Goal: Transaction & Acquisition: Purchase product/service

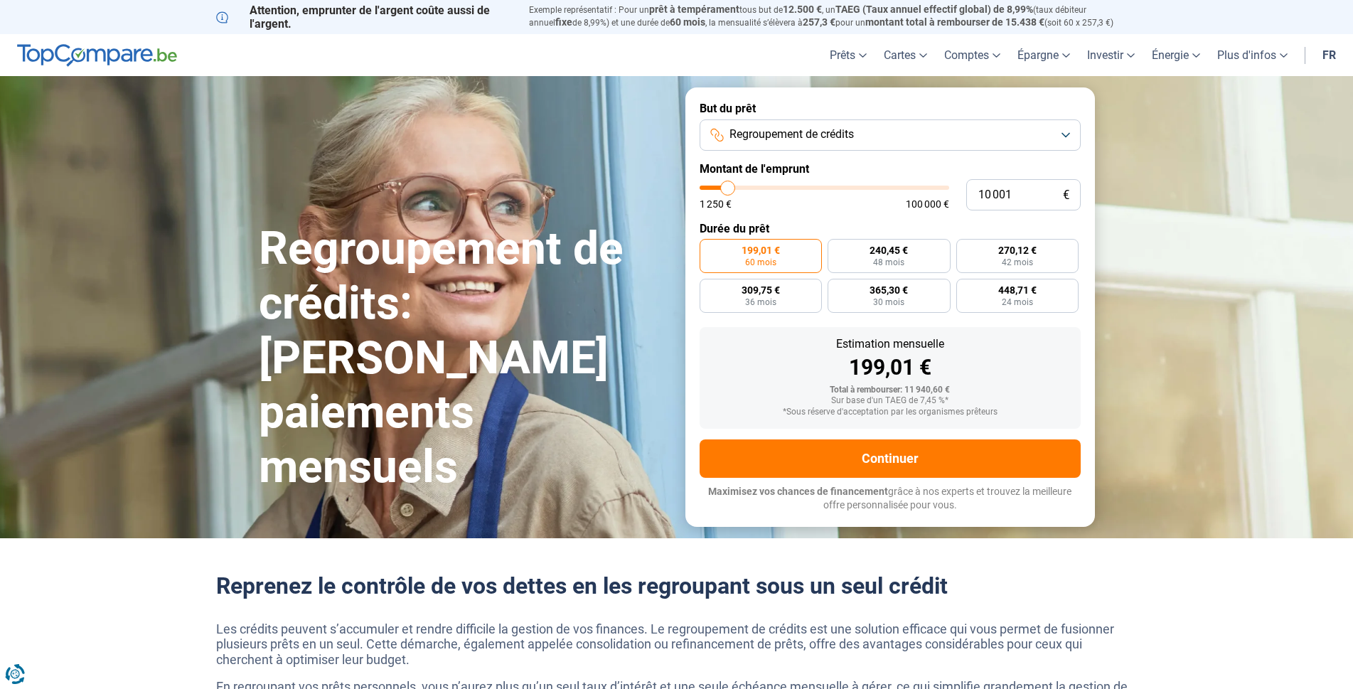
click at [938, 134] on button "Regroupement de crédits" at bounding box center [889, 134] width 381 height 31
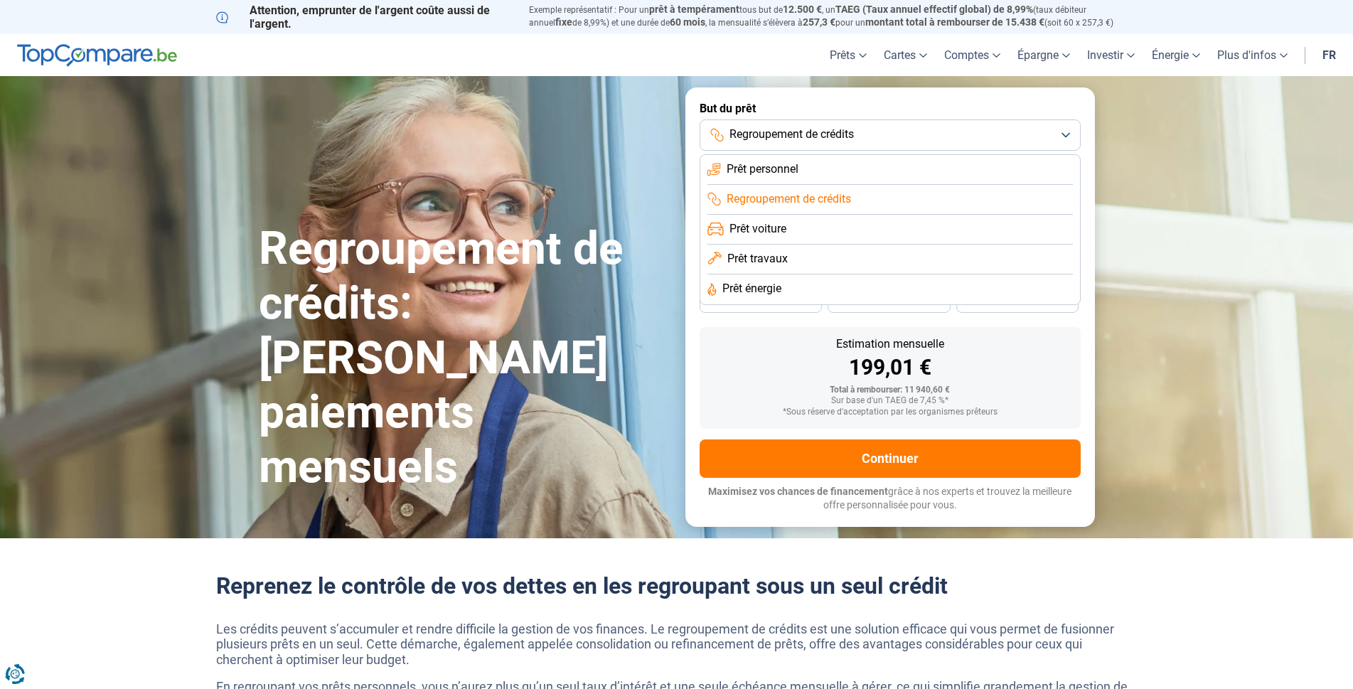
click at [798, 171] on span "Prêt personnel" at bounding box center [762, 169] width 72 height 16
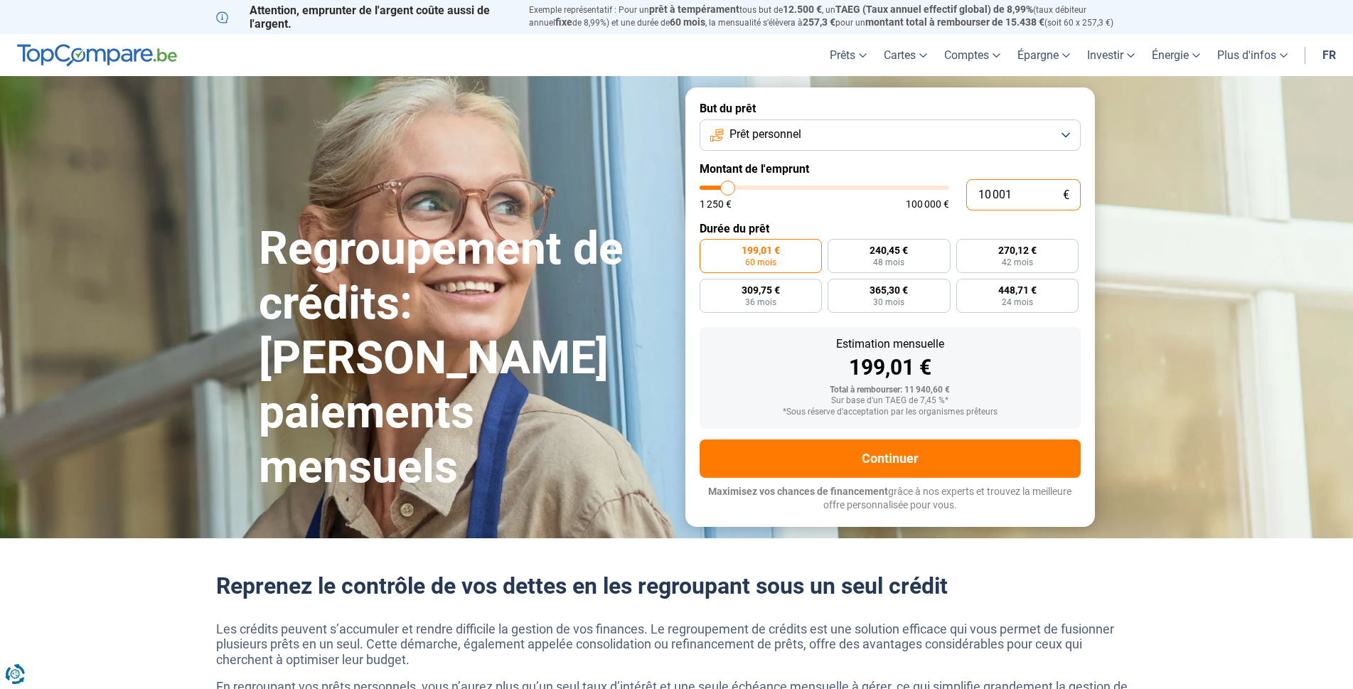
click at [1019, 200] on input "10 001" at bounding box center [1023, 194] width 114 height 31
type input "1 000"
type input "1250"
type input "100"
type input "1250"
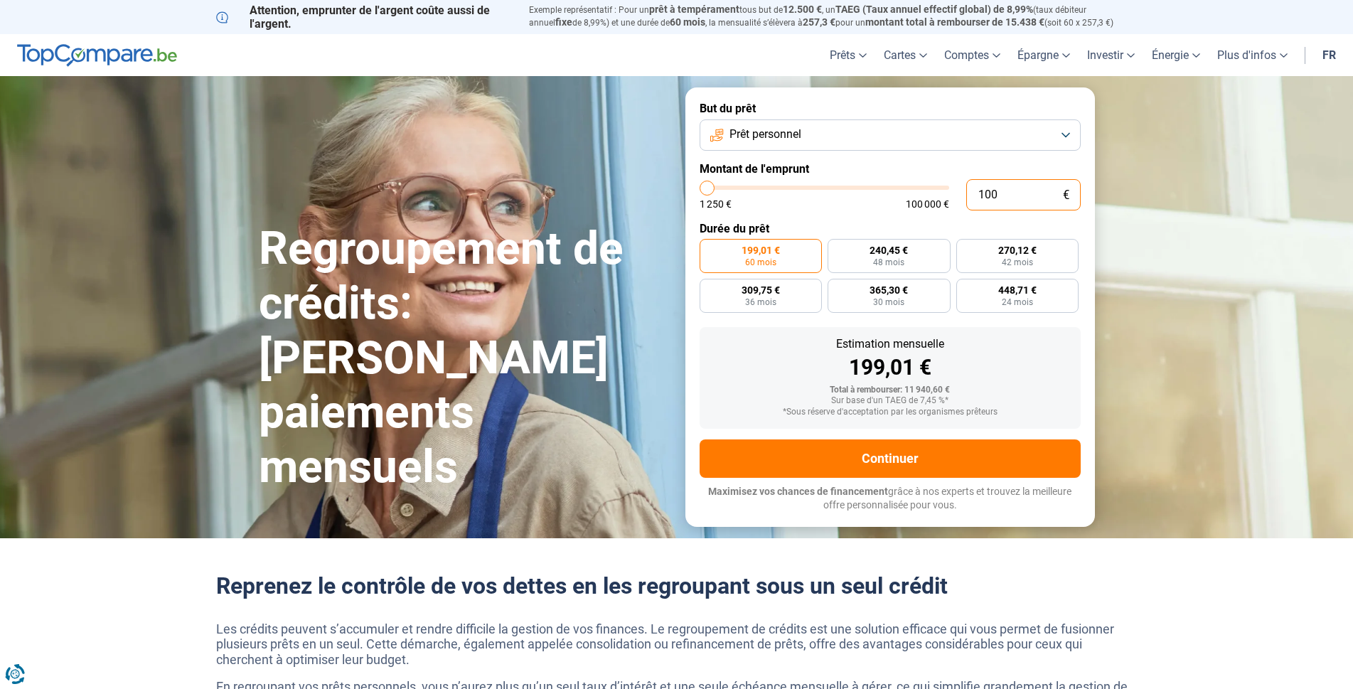
type input "10"
type input "1250"
type input "1"
type input "1250"
type input "0"
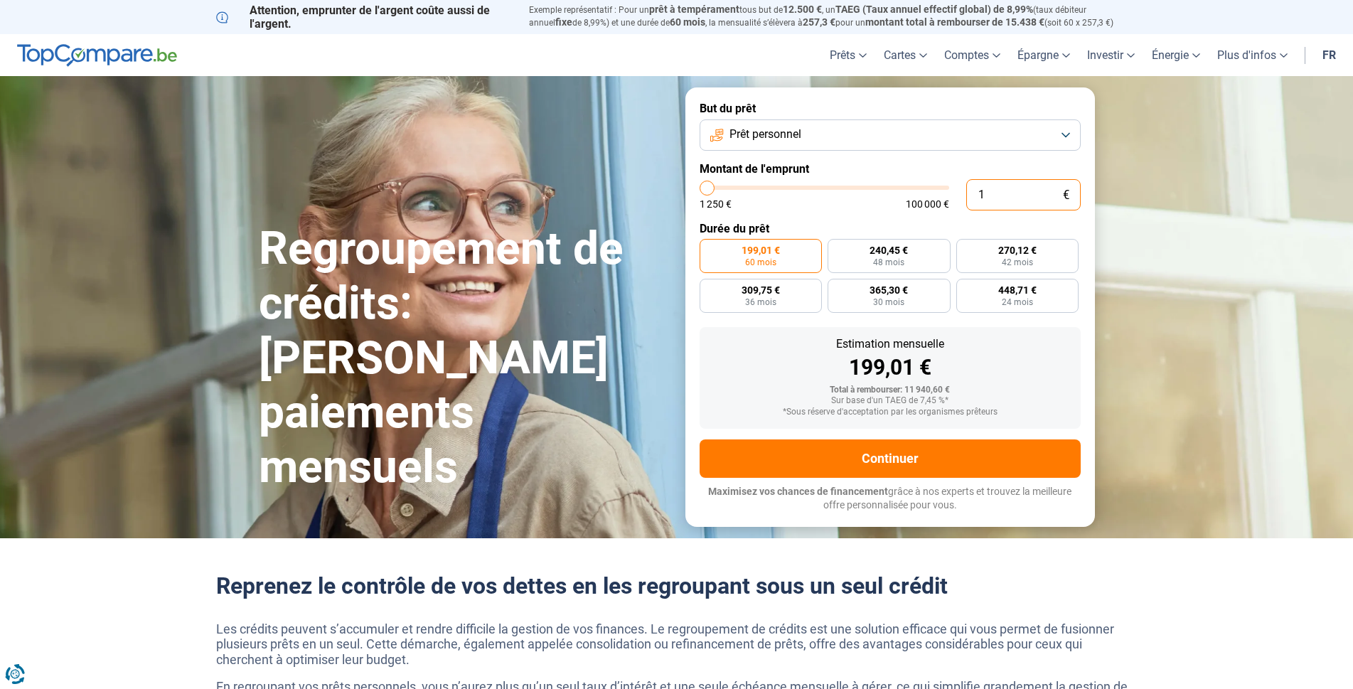
type input "1250"
type input "3"
type input "1250"
type input "30"
type input "1250"
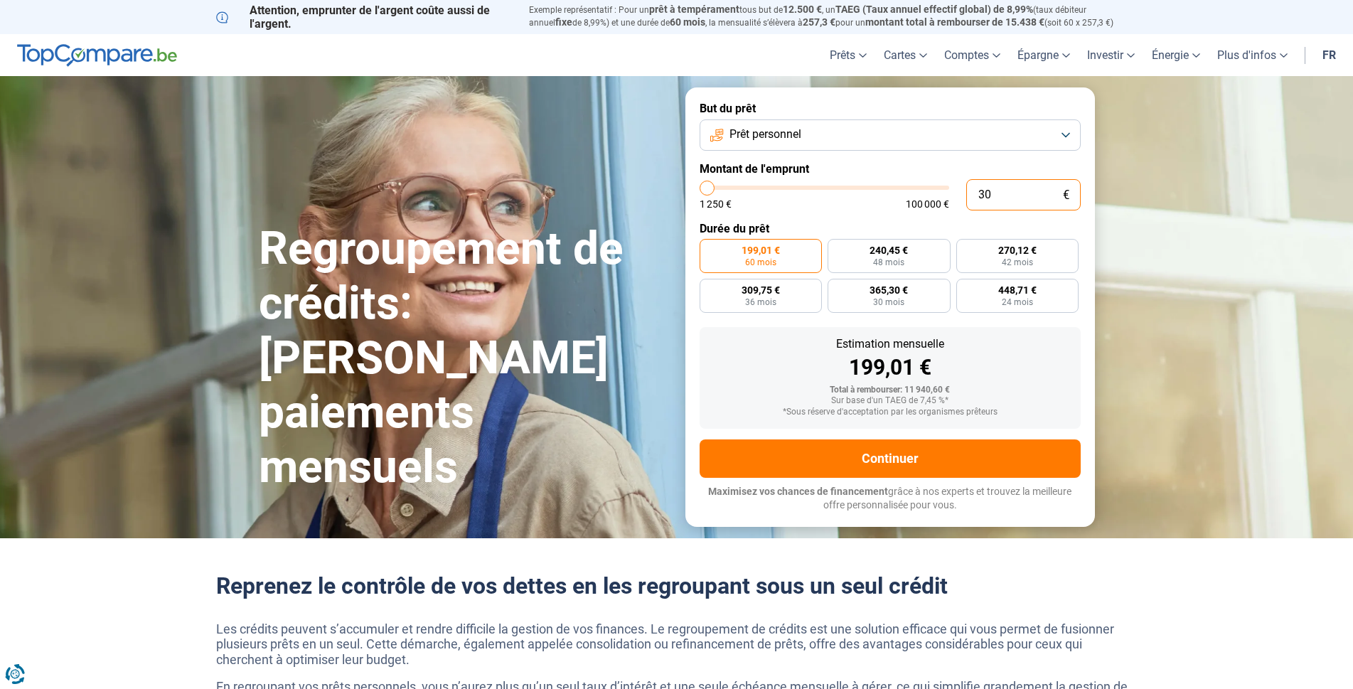
type input "300"
type input "1250"
type input "3 000"
type input "3000"
type input "30 000"
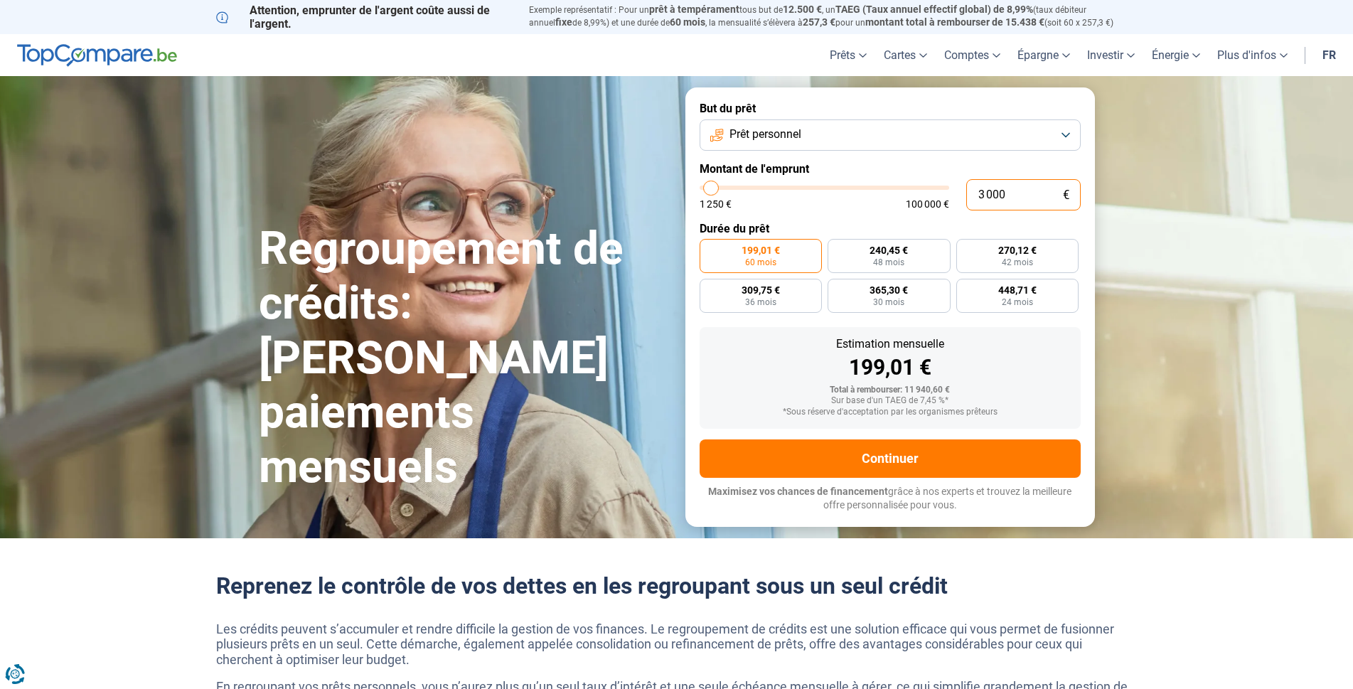
type input "30000"
radio input "false"
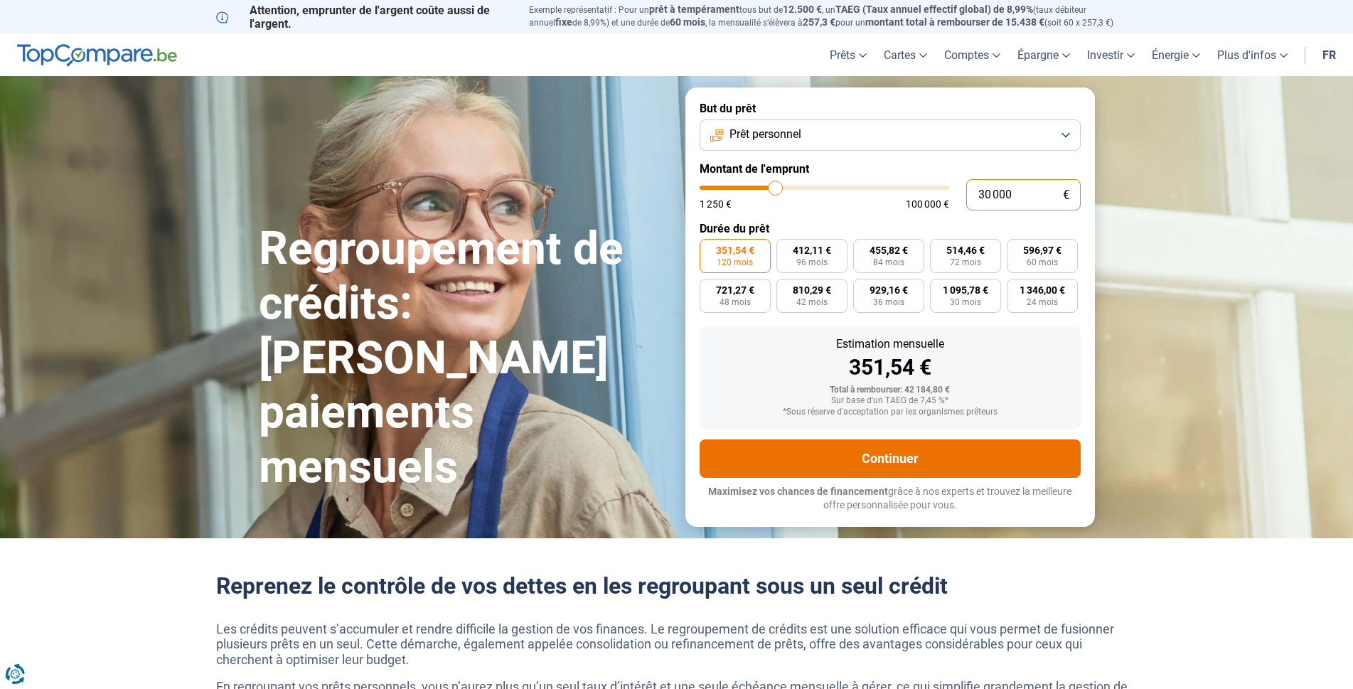
type input "30 000"
click at [862, 461] on button "Continuer" at bounding box center [889, 458] width 381 height 38
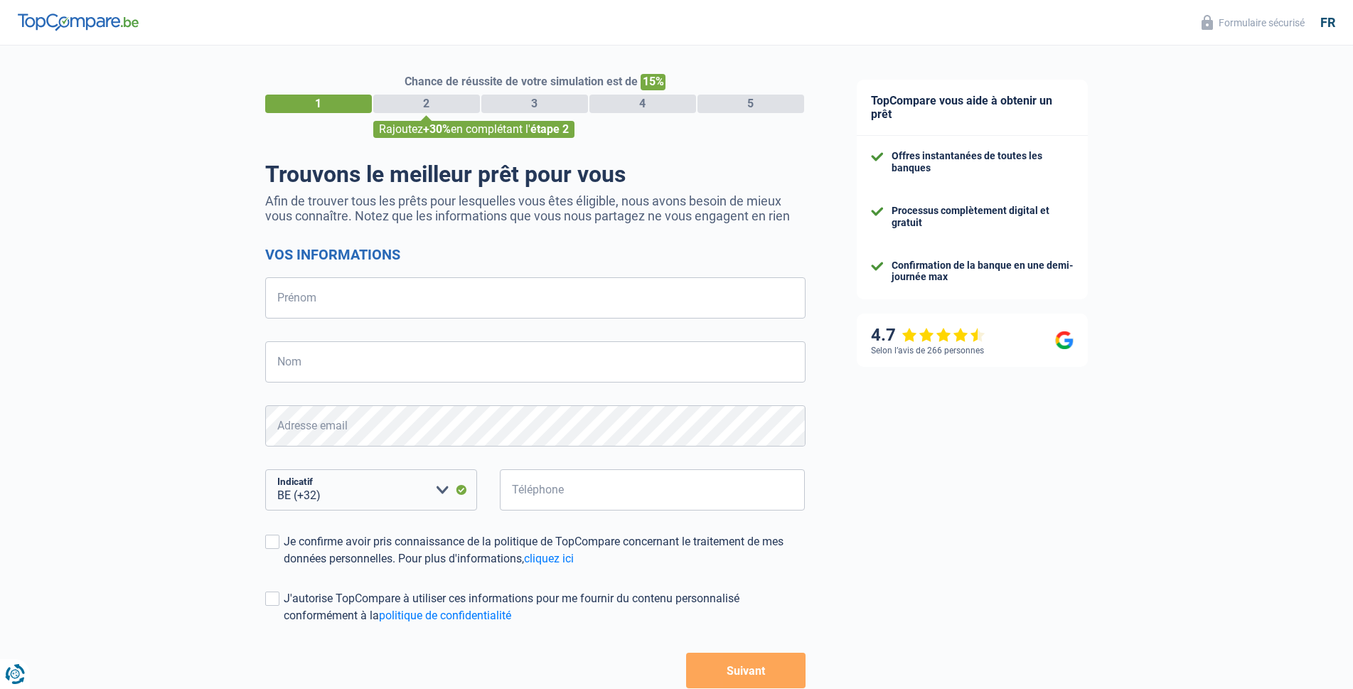
select select "32"
type input "loic"
click at [508, 372] on input "Nom" at bounding box center [535, 361] width 540 height 41
type input "guilmot"
click at [623, 504] on input "Téléphone" at bounding box center [653, 489] width 306 height 41
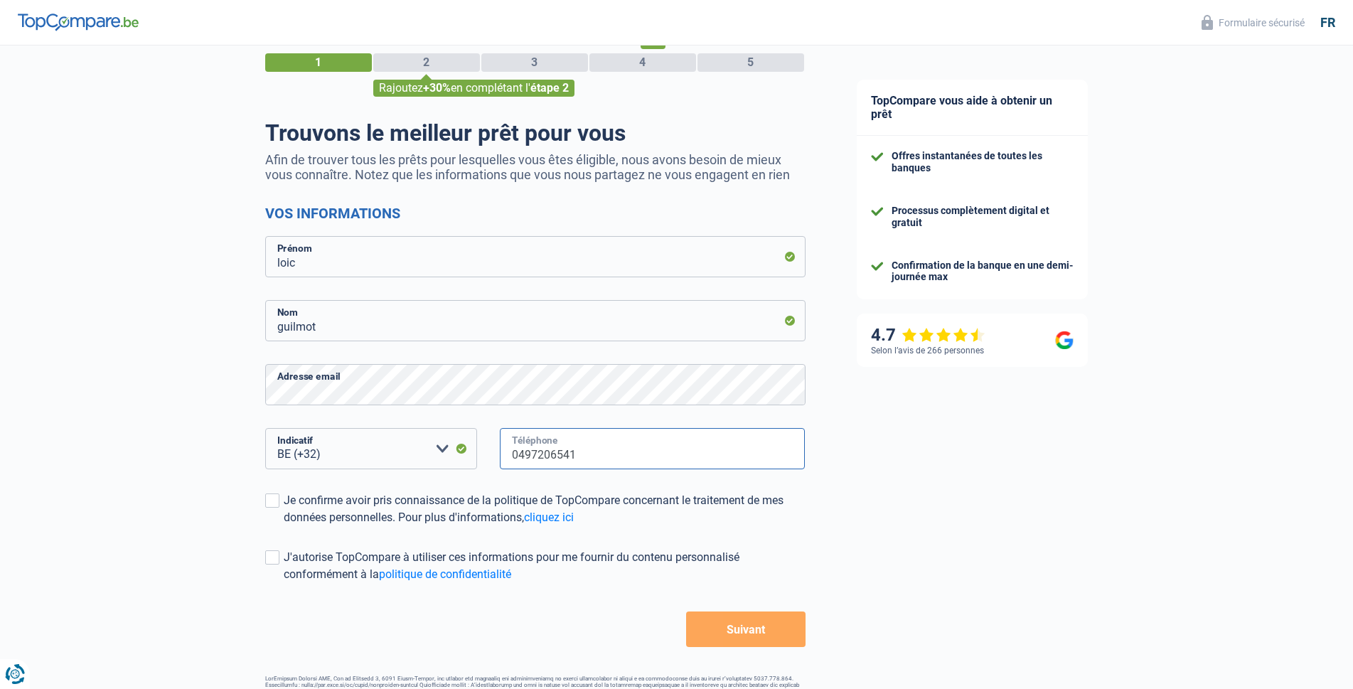
scroll to position [83, 0]
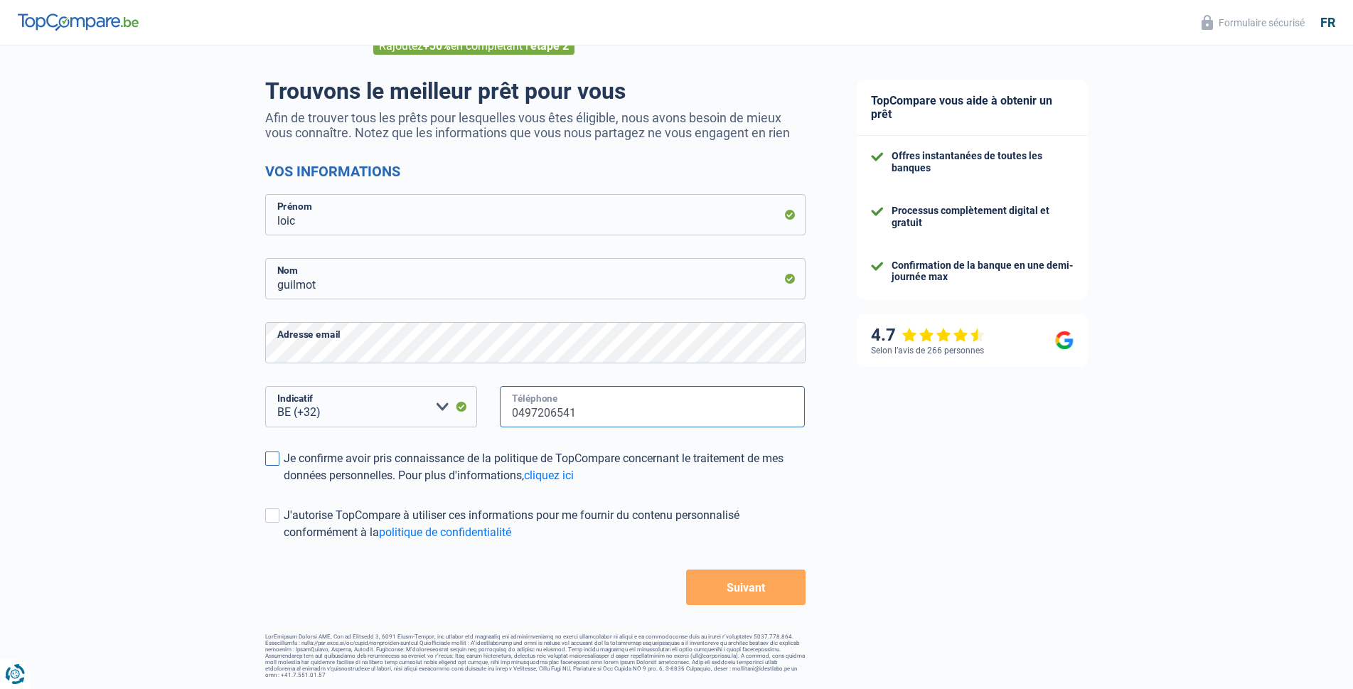
type input "0497206541"
click at [273, 466] on span at bounding box center [272, 458] width 14 height 14
click at [284, 484] on input "Je confirme avoir pris connaissance de la politique de TopCompare concernant le…" at bounding box center [284, 484] width 0 height 0
click at [716, 584] on button "Suivant" at bounding box center [745, 587] width 119 height 36
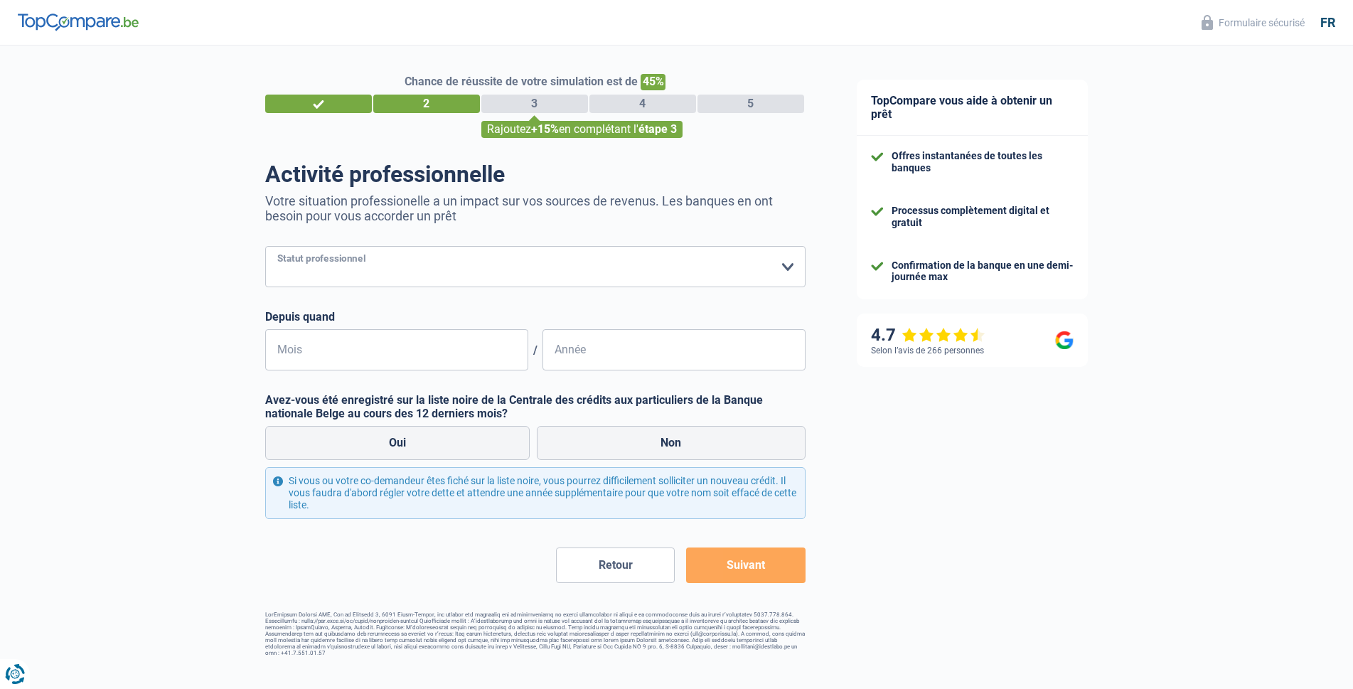
click at [503, 263] on select "Ouvrier Employé privé Employé public Invalide Indépendant Pensionné Chômeur Mut…" at bounding box center [535, 266] width 540 height 41
select select "privateEmployee"
click at [265, 247] on select "Ouvrier Employé privé Employé public Invalide Indépendant Pensionné Chômeur Mut…" at bounding box center [535, 266] width 540 height 41
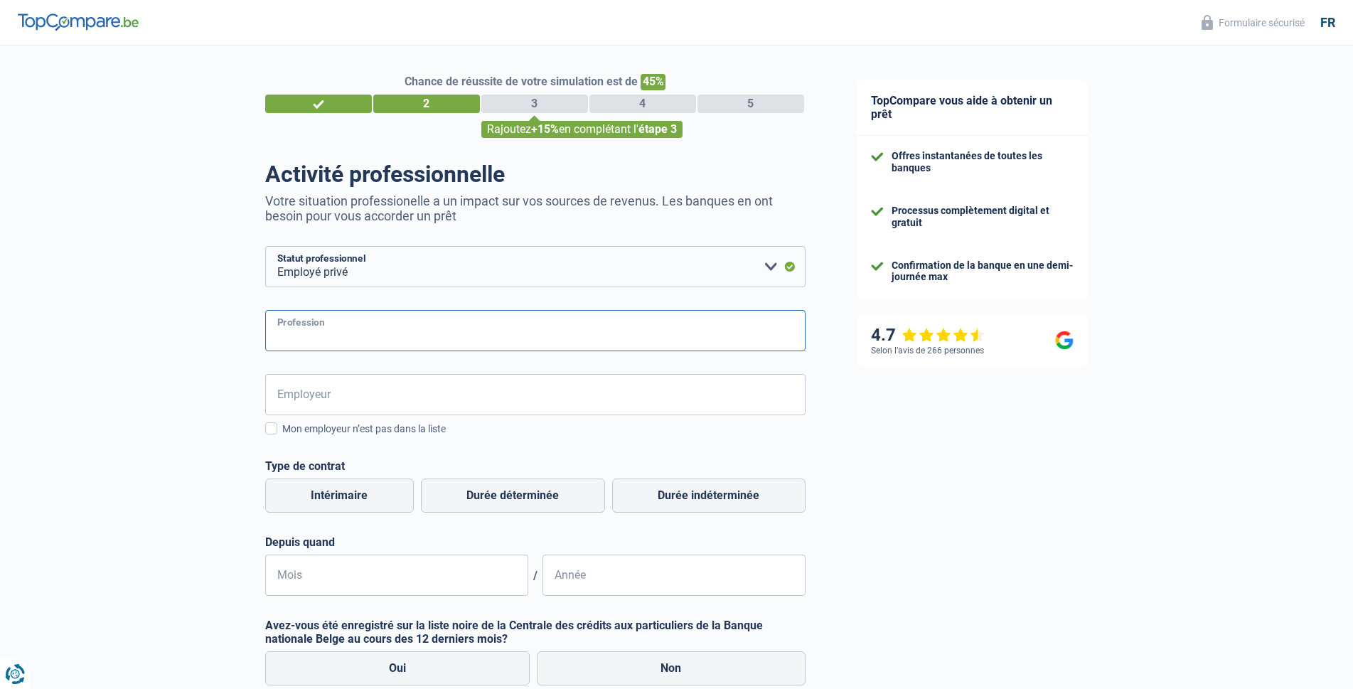
click at [401, 350] on input "Profession" at bounding box center [535, 330] width 540 height 41
type input "vendeur automobile"
click at [426, 407] on input "Employeur" at bounding box center [535, 394] width 540 height 41
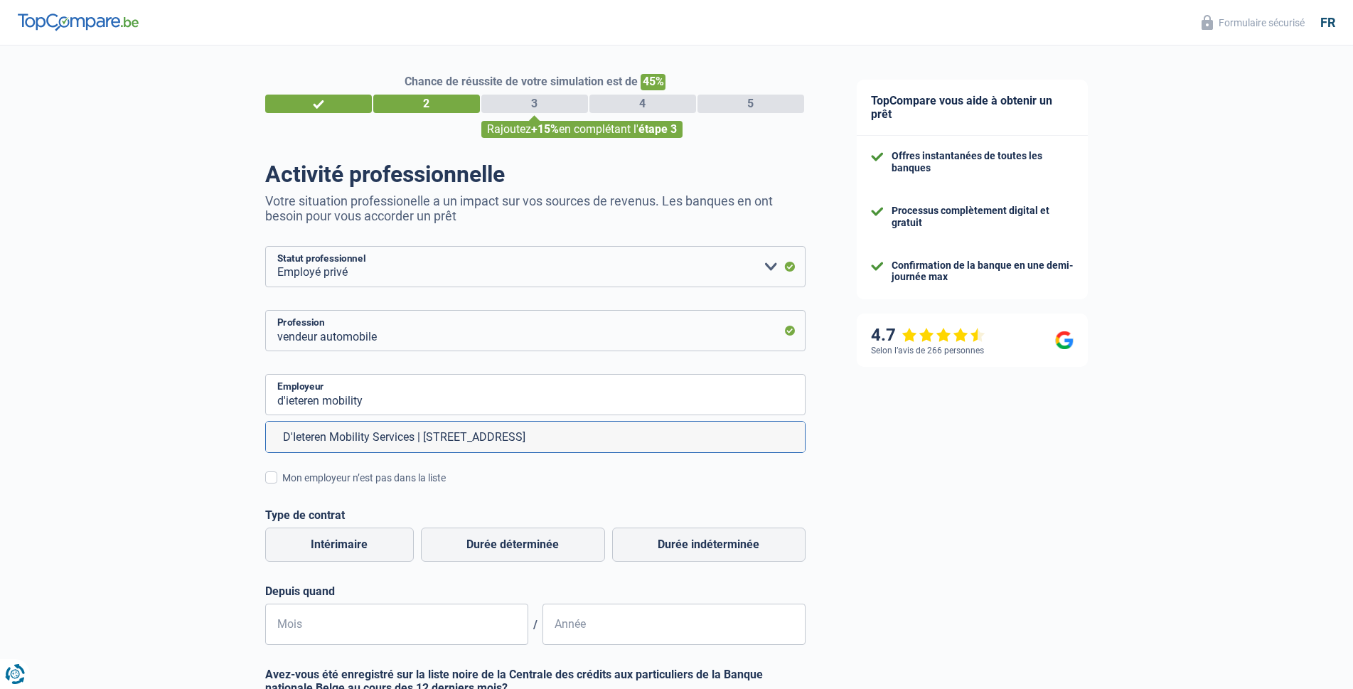
click at [395, 445] on li "D'Ieteren Mobility Services | Rue du Mail, 50 | 1050 - Ixelles" at bounding box center [535, 437] width 539 height 31
type input "D'Ieteren Mobility Services | Rue du Mail, 50 | 1050 - Ixelles"
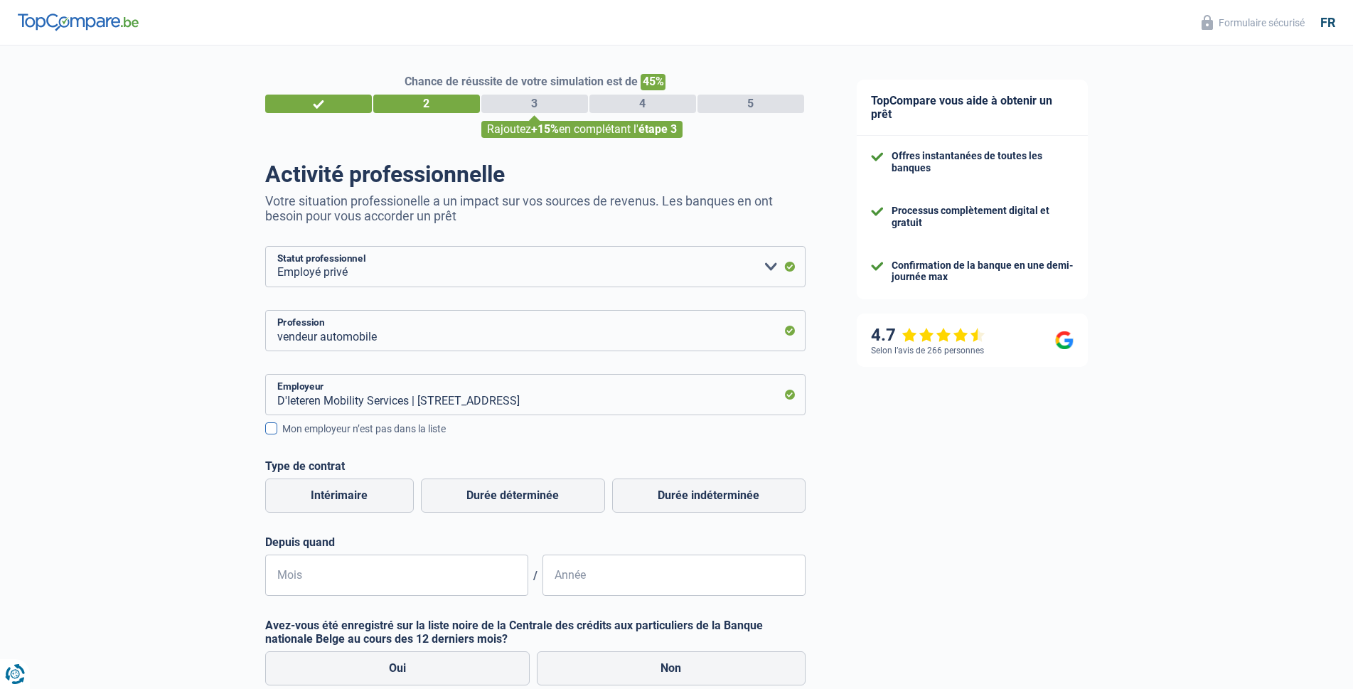
click at [270, 429] on span at bounding box center [271, 428] width 12 height 12
click at [282, 436] on input "Mon employeur n’est pas dans la liste" at bounding box center [282, 436] width 0 height 0
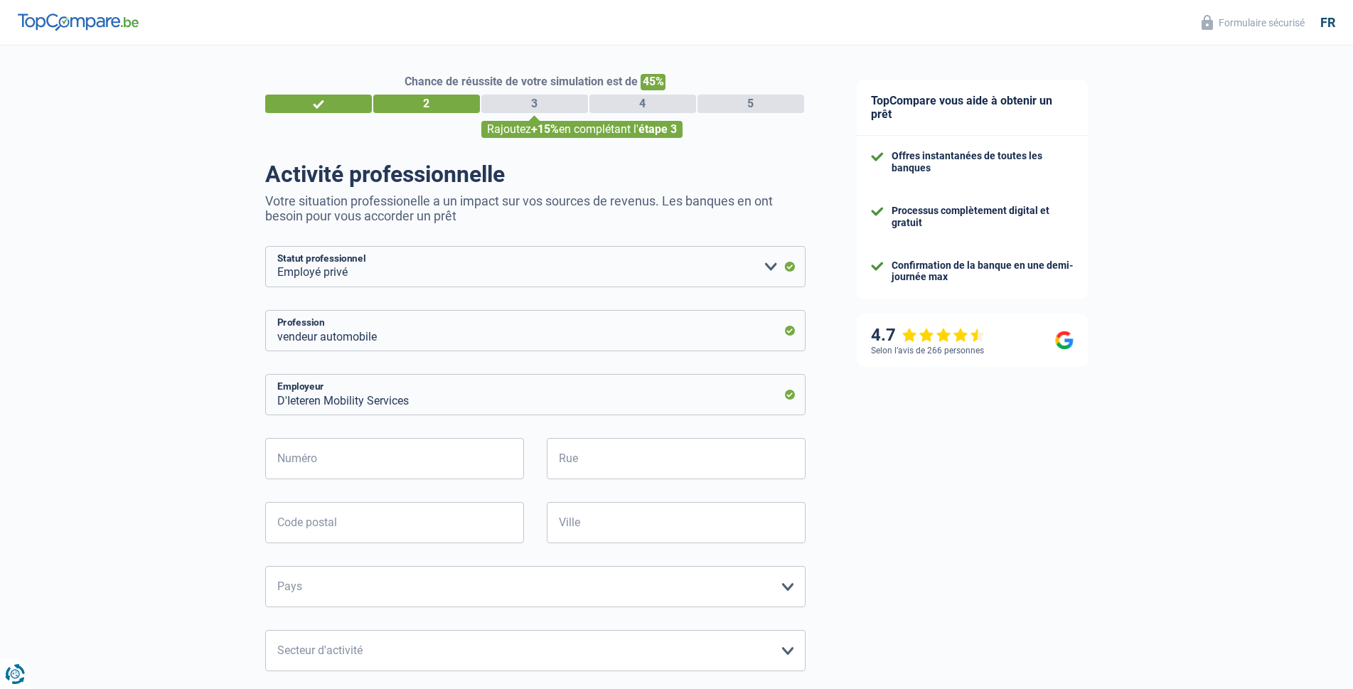
scroll to position [71, 0]
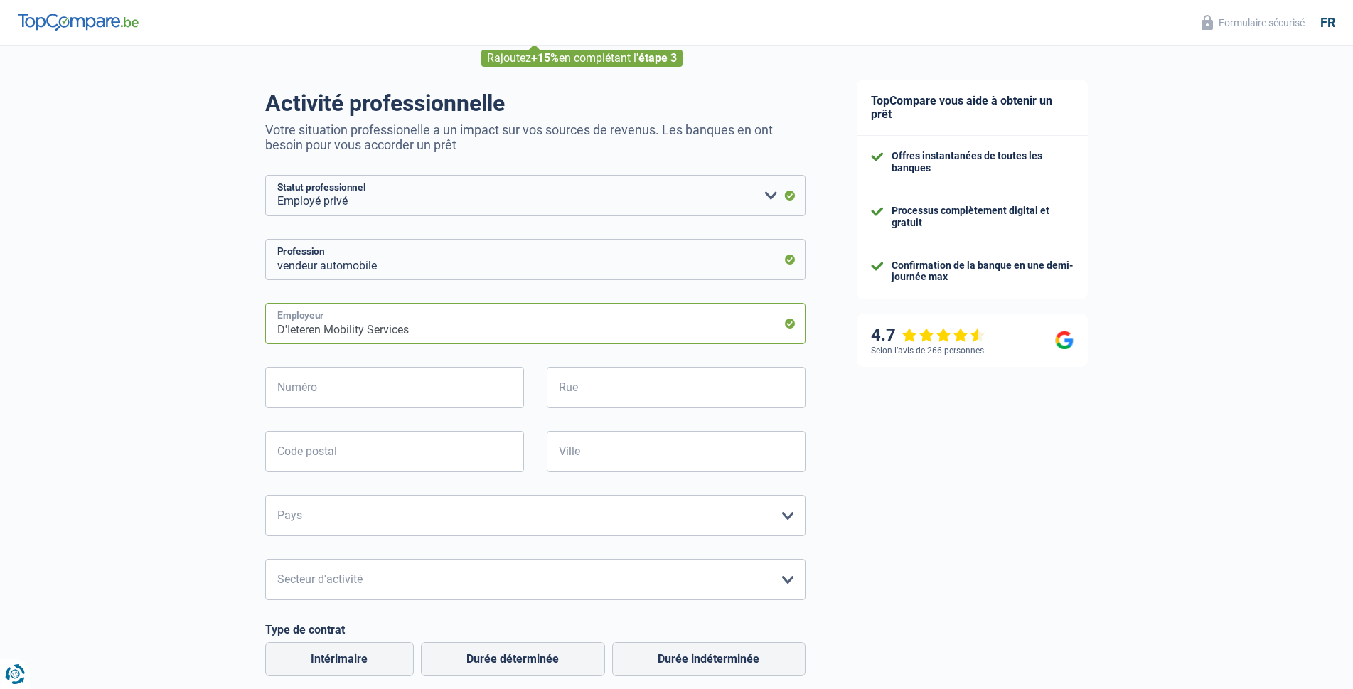
click at [694, 327] on input "D'Ieteren Mobility Services" at bounding box center [535, 323] width 540 height 41
type input "D'Ieteren Mobility company"
click at [456, 406] on input "Numéro" at bounding box center [394, 387] width 259 height 41
type input "51"
click at [658, 390] on input "Rue" at bounding box center [676, 387] width 259 height 41
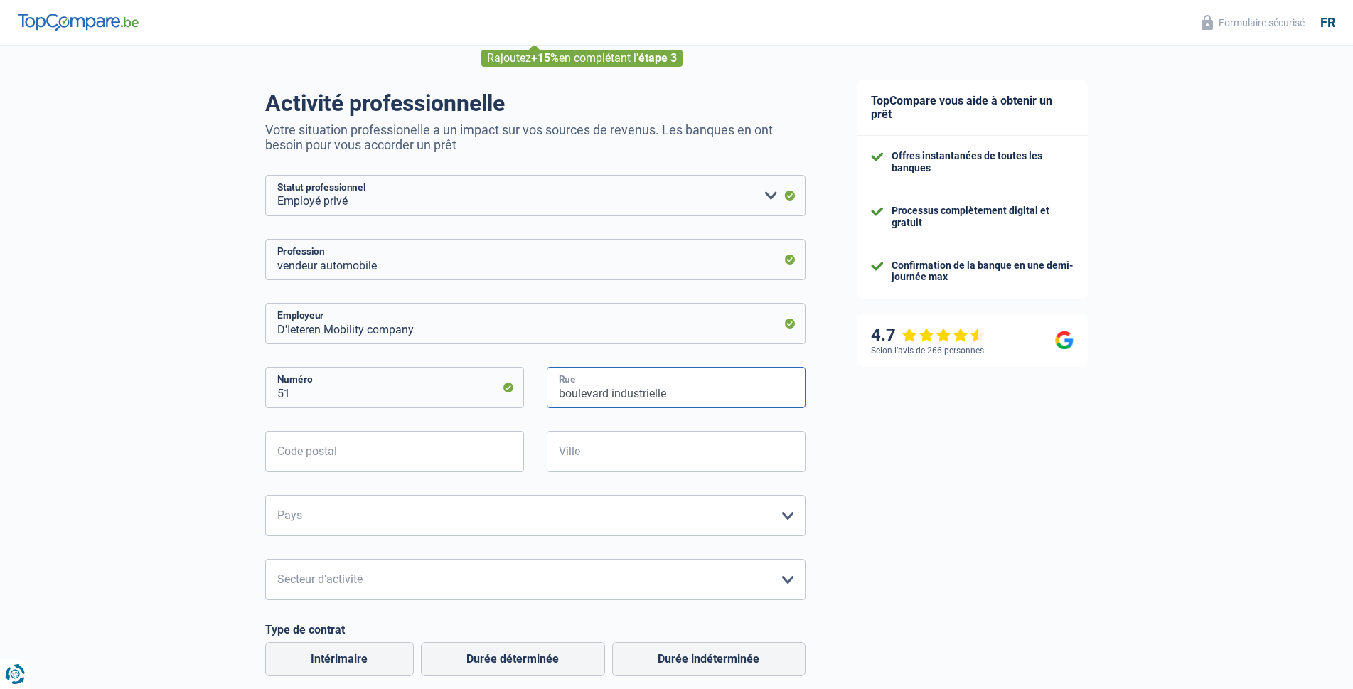
type input "boulevard industrielle"
click at [392, 445] on input "Code postal" at bounding box center [394, 451] width 259 height 41
type input "1070"
click at [686, 458] on input "Ville" at bounding box center [676, 451] width 259 height 41
type input "anderlecht"
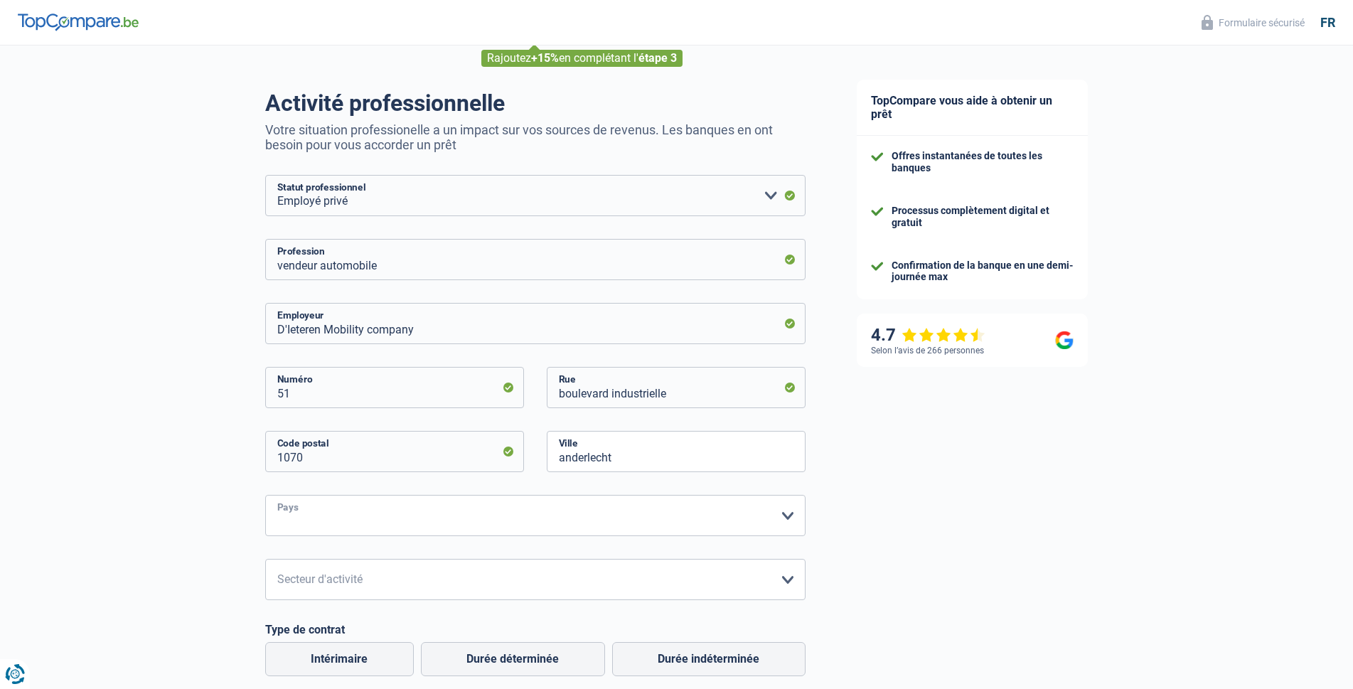
click at [549, 529] on select "Belgique France Allemagne Italie Luxembourg Pays-Bas Espagne Suisse Veuillez sé…" at bounding box center [535, 515] width 540 height 41
select select "BE"
click at [265, 496] on select "Belgique France Allemagne Italie Luxembourg Pays-Bas Espagne Suisse Veuillez sé…" at bounding box center [535, 515] width 540 height 41
click at [441, 576] on select "Agriculture/Pêche Industrie Horeca Courier/Fitness/Taxi Construction Banques/As…" at bounding box center [535, 579] width 540 height 41
select select "bigCompanies"
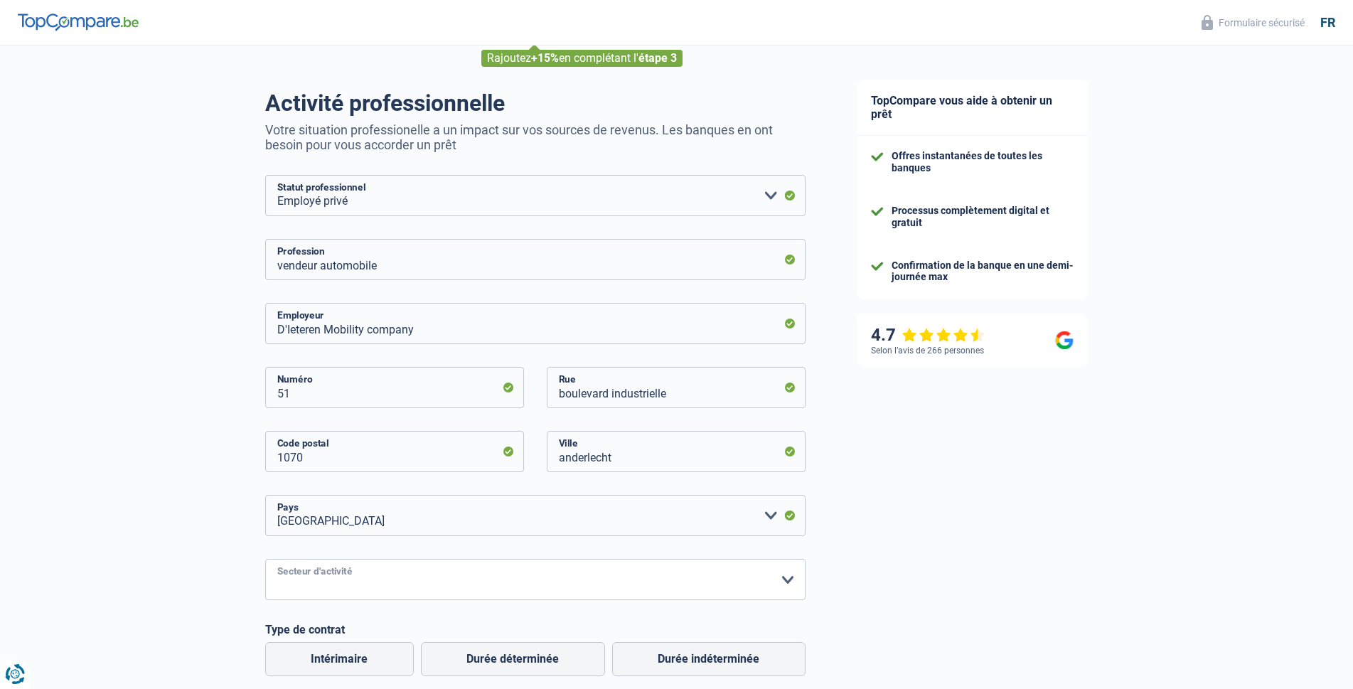
click at [265, 560] on select "Agriculture/Pêche Industrie Horeca Courier/Fitness/Taxi Construction Banques/As…" at bounding box center [535, 579] width 540 height 41
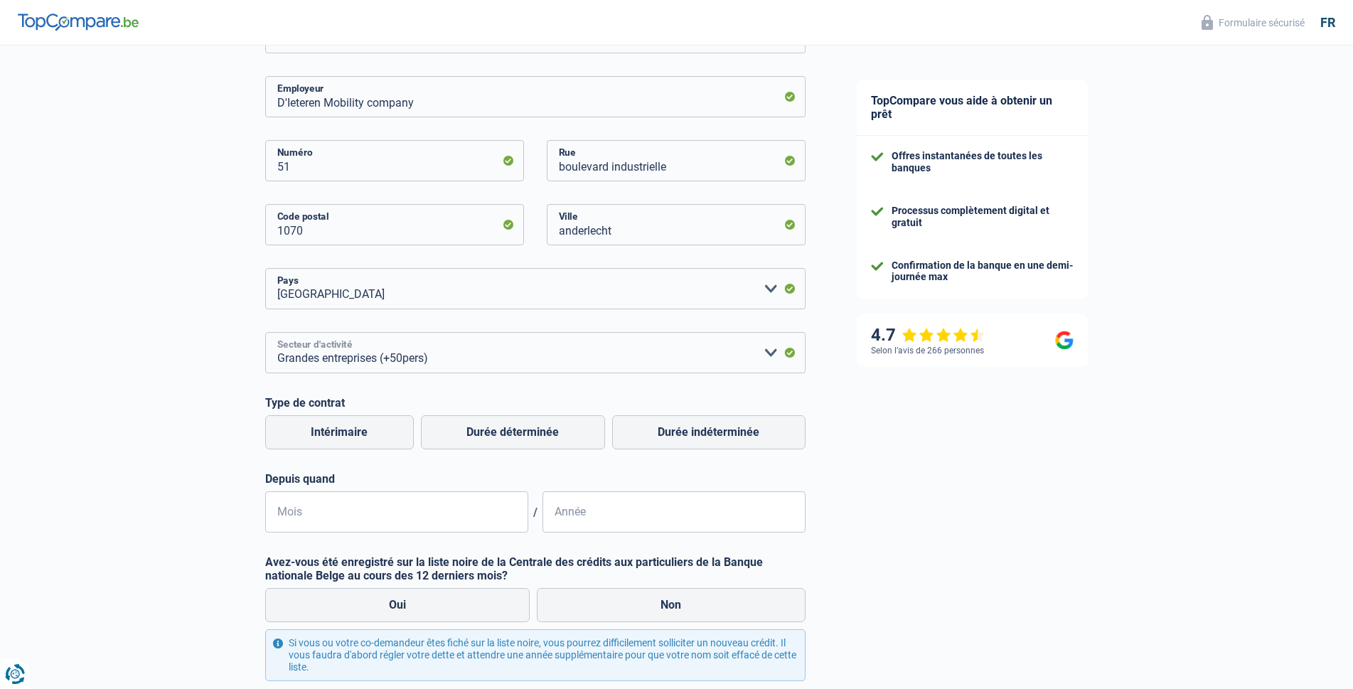
scroll to position [355, 0]
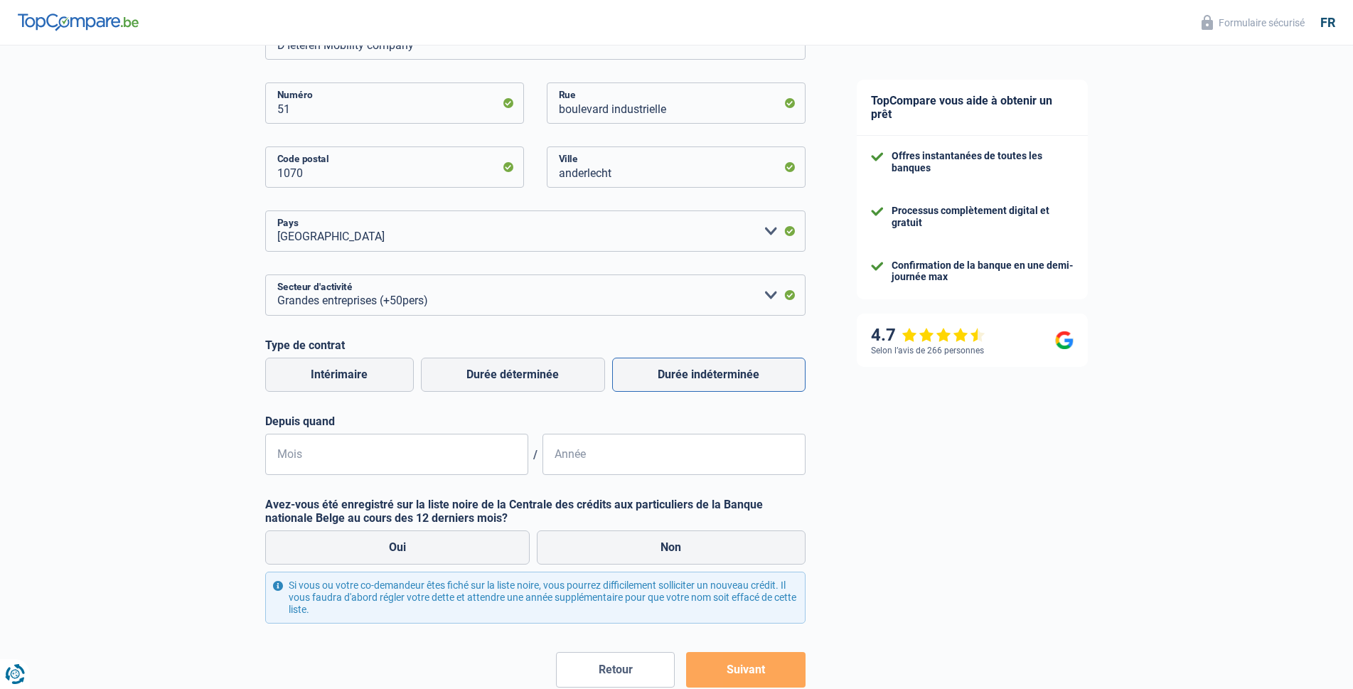
click at [669, 375] on label "Durée indéterminée" at bounding box center [708, 375] width 193 height 34
click at [669, 375] on input "Durée indéterminée" at bounding box center [708, 375] width 193 height 34
radio input "true"
click at [331, 464] on input "Mois" at bounding box center [396, 454] width 263 height 41
type input "07"
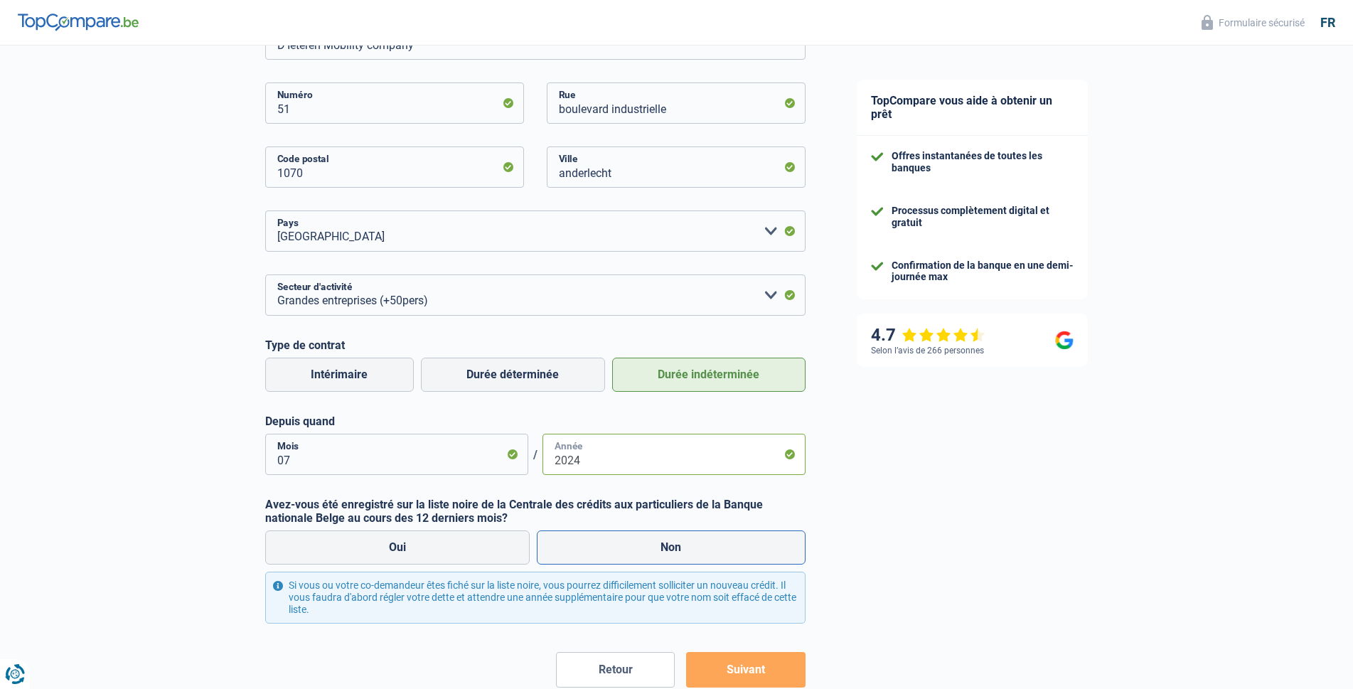
type input "2024"
click at [604, 550] on label "Non" at bounding box center [671, 547] width 269 height 34
click at [604, 550] on input "Non" at bounding box center [671, 547] width 269 height 34
radio input "true"
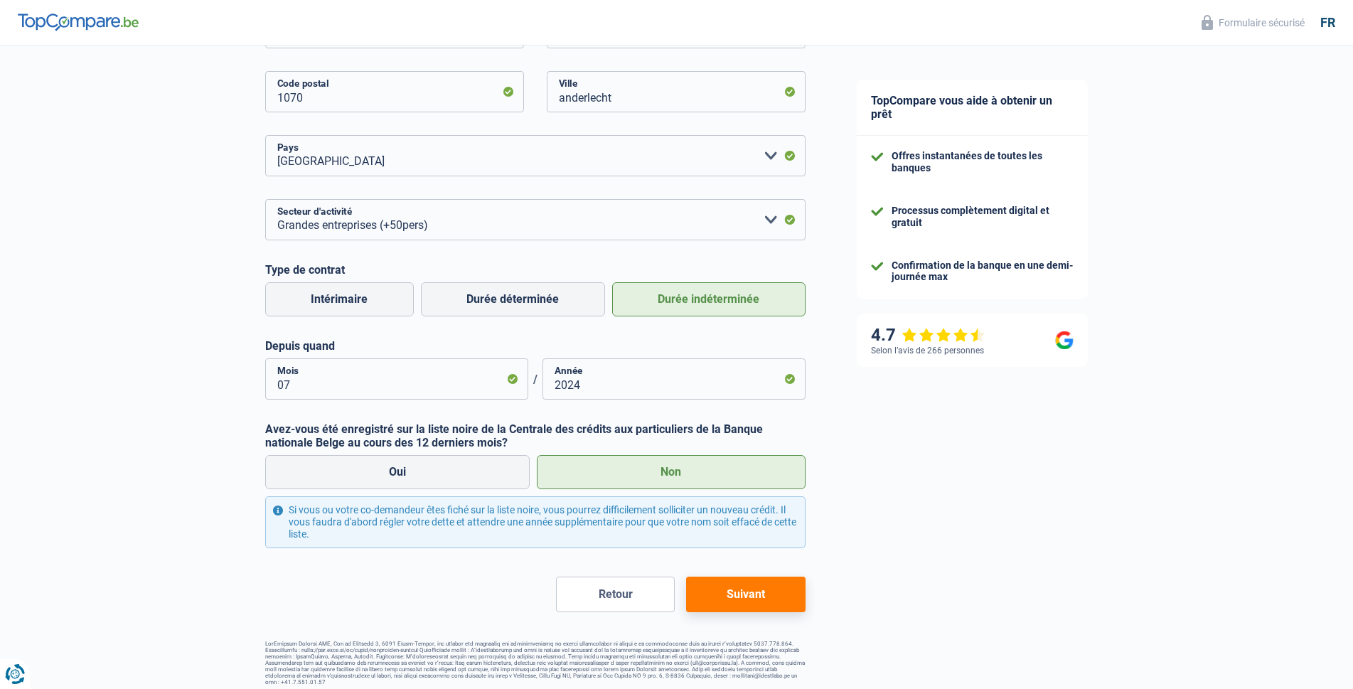
scroll to position [438, 0]
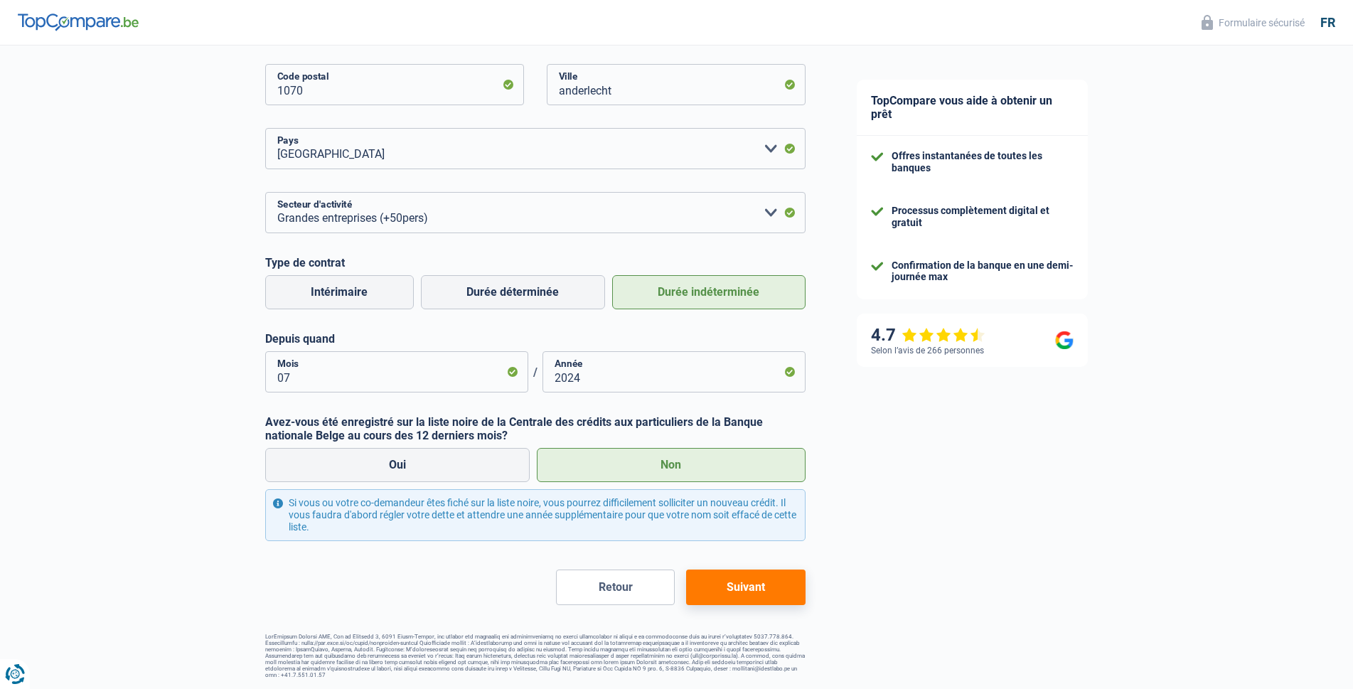
click at [749, 593] on button "Suivant" at bounding box center [745, 587] width 119 height 36
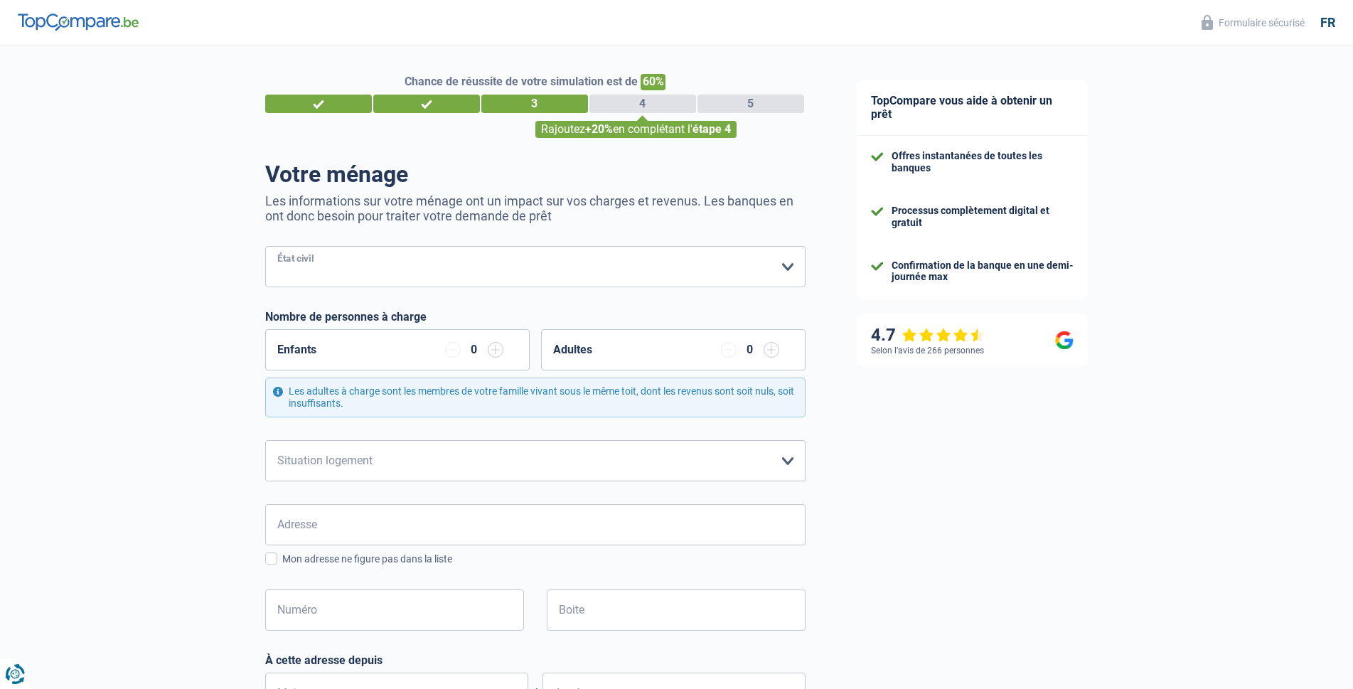
click at [412, 266] on select "Célibataire Marié(e) Cohabitant(e) légal(e) Divorcé(e) Veuf(ve) Séparé (de fait…" at bounding box center [535, 266] width 540 height 41
select select "single"
click at [265, 247] on select "Célibataire Marié(e) Cohabitant(e) légal(e) Divorcé(e) Veuf(ve) Séparé (de fait…" at bounding box center [535, 266] width 540 height 41
click at [679, 458] on select "Locataire Propriétaire avec prêt hypothécaire Propriétaire sans prêt hypothécai…" at bounding box center [535, 460] width 540 height 41
select select "rents"
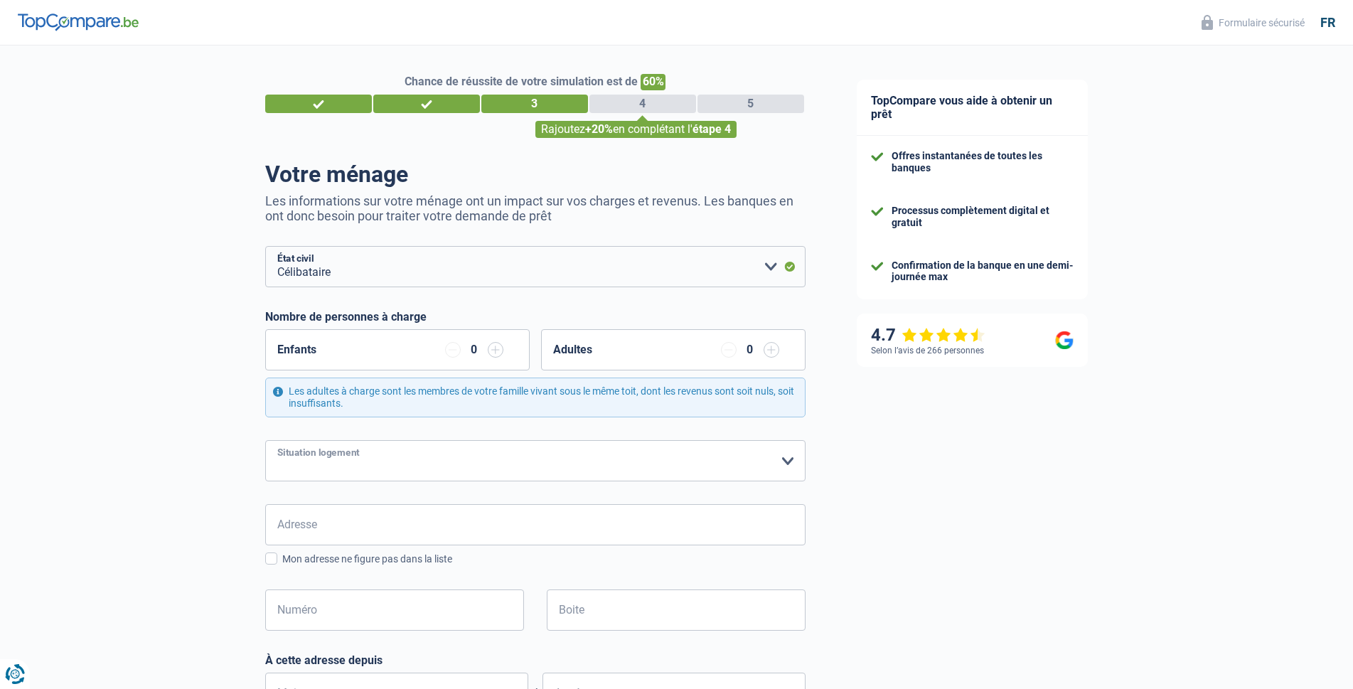
click at [265, 441] on select "Locataire Propriétaire avec prêt hypothécaire Propriétaire sans prêt hypothécai…" at bounding box center [535, 460] width 540 height 41
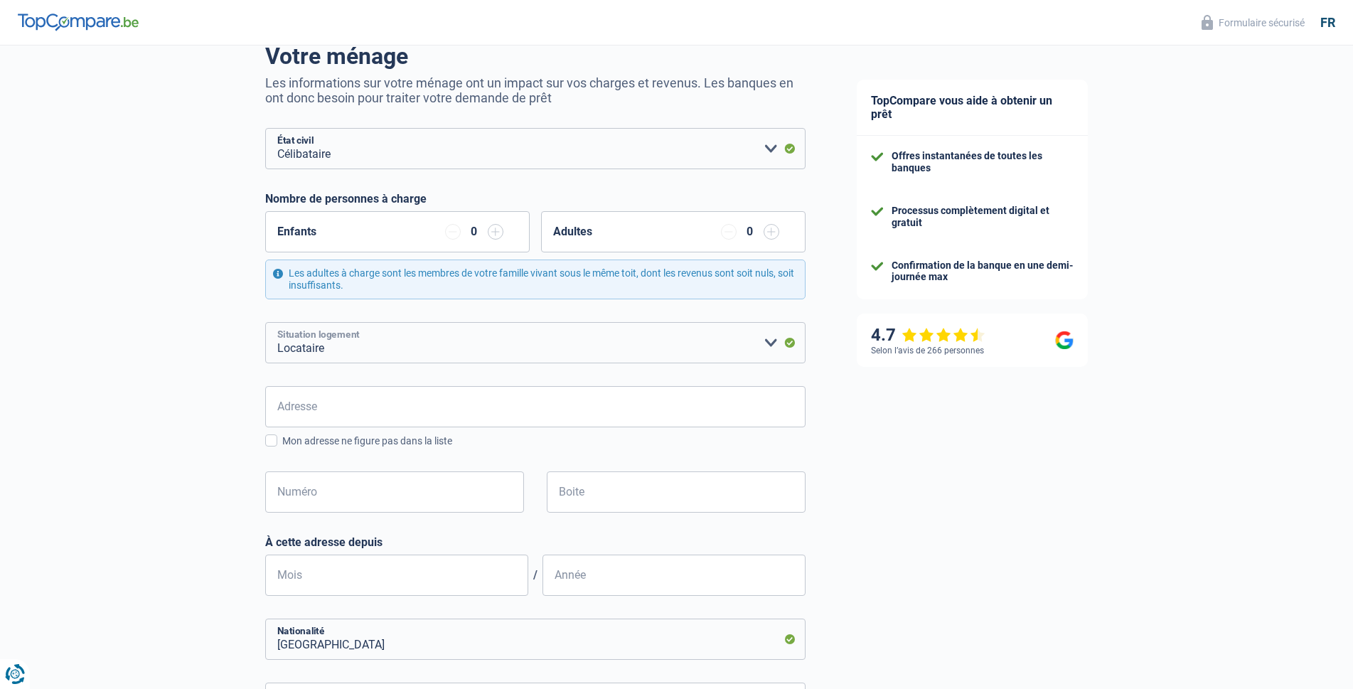
scroll to position [142, 0]
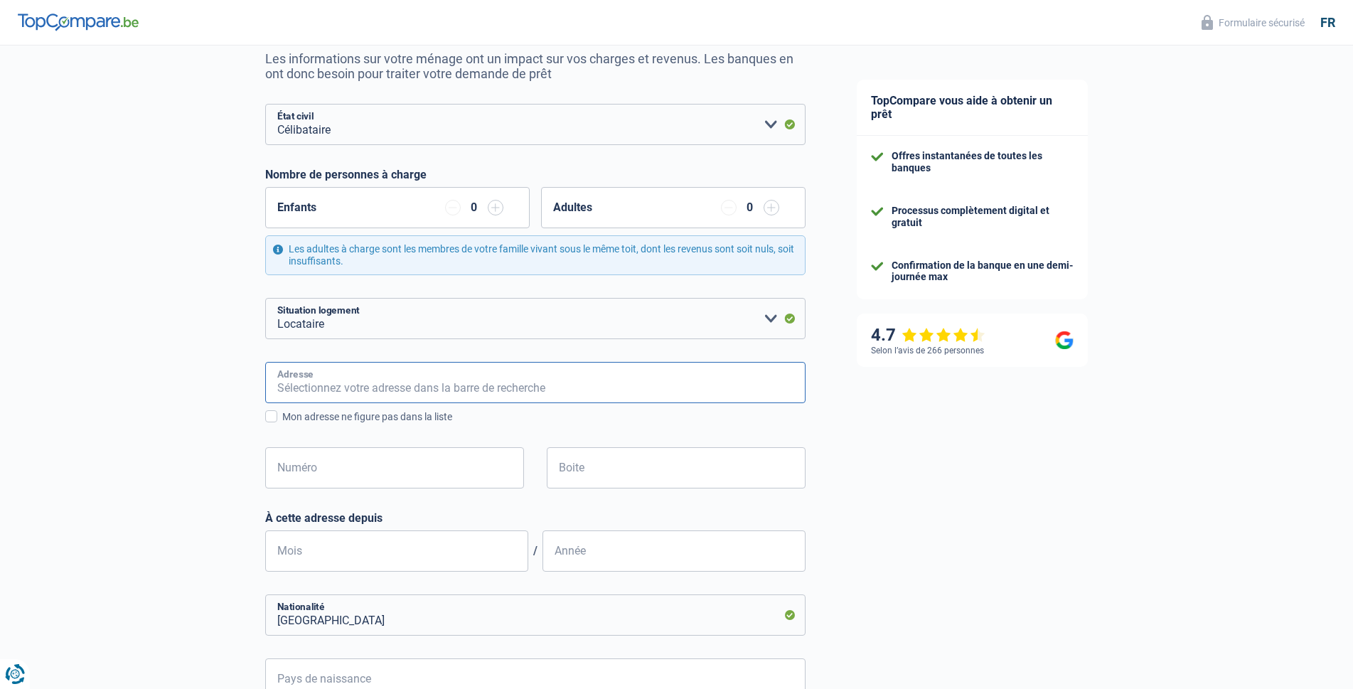
click at [464, 392] on input "Adresse" at bounding box center [535, 382] width 540 height 41
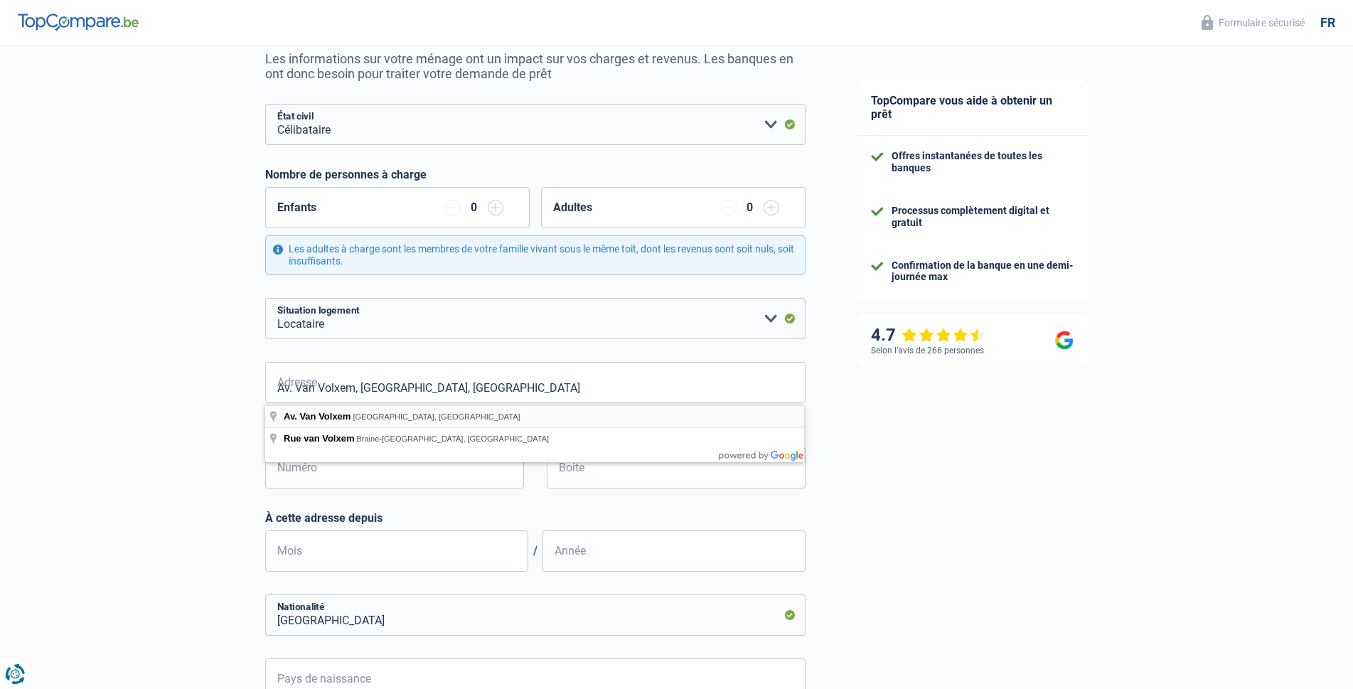
type input "Avenue Van Volxem, 1190, Forest, BE"
click at [444, 467] on input "Numéro" at bounding box center [394, 467] width 259 height 41
type input "306"
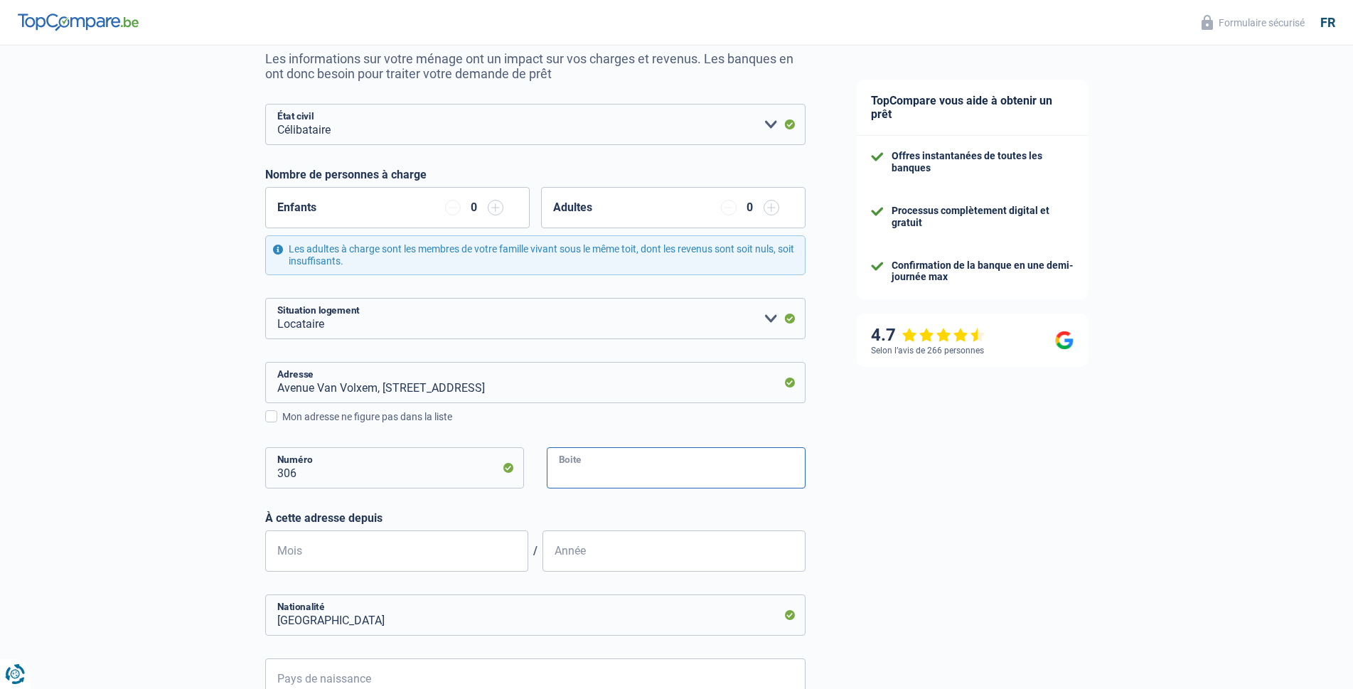
click at [643, 458] on input "Boite" at bounding box center [676, 467] width 259 height 41
type input "29"
click at [444, 561] on input "Mois" at bounding box center [396, 550] width 263 height 41
type input "04"
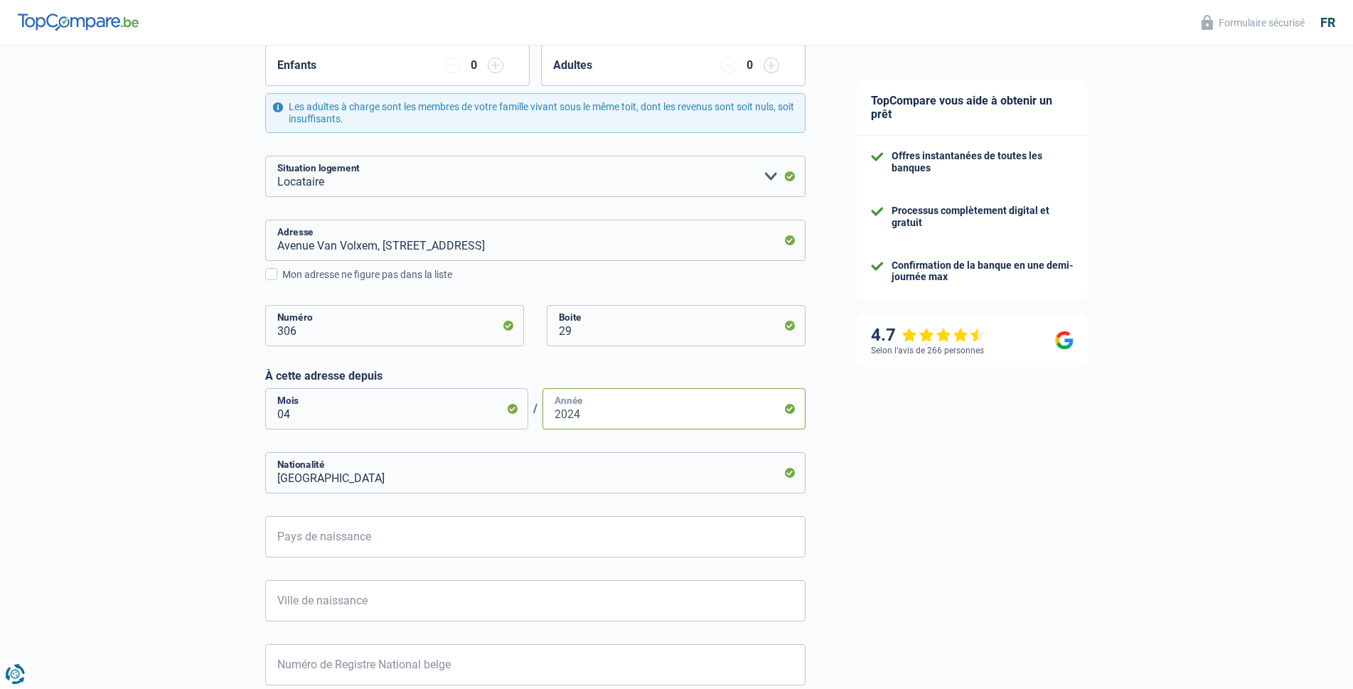
scroll to position [355, 0]
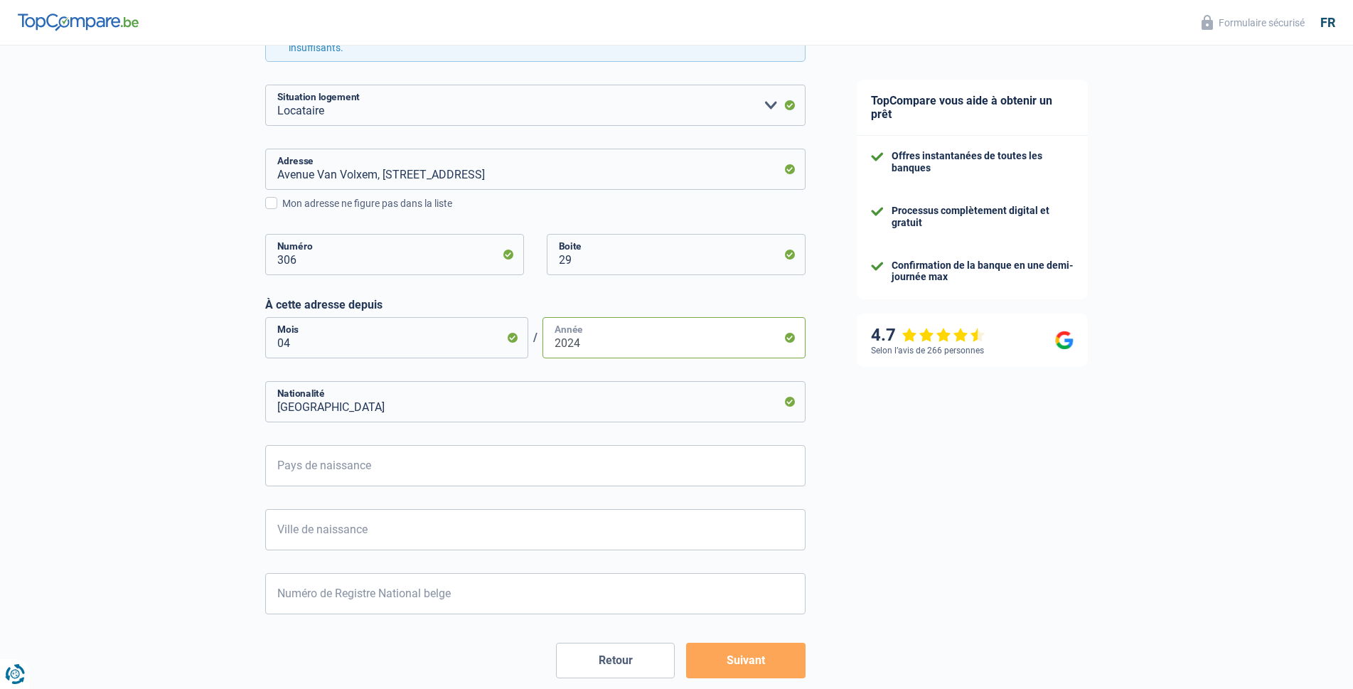
type input "2024"
click at [419, 467] on input "Pays de naissance" at bounding box center [535, 465] width 540 height 41
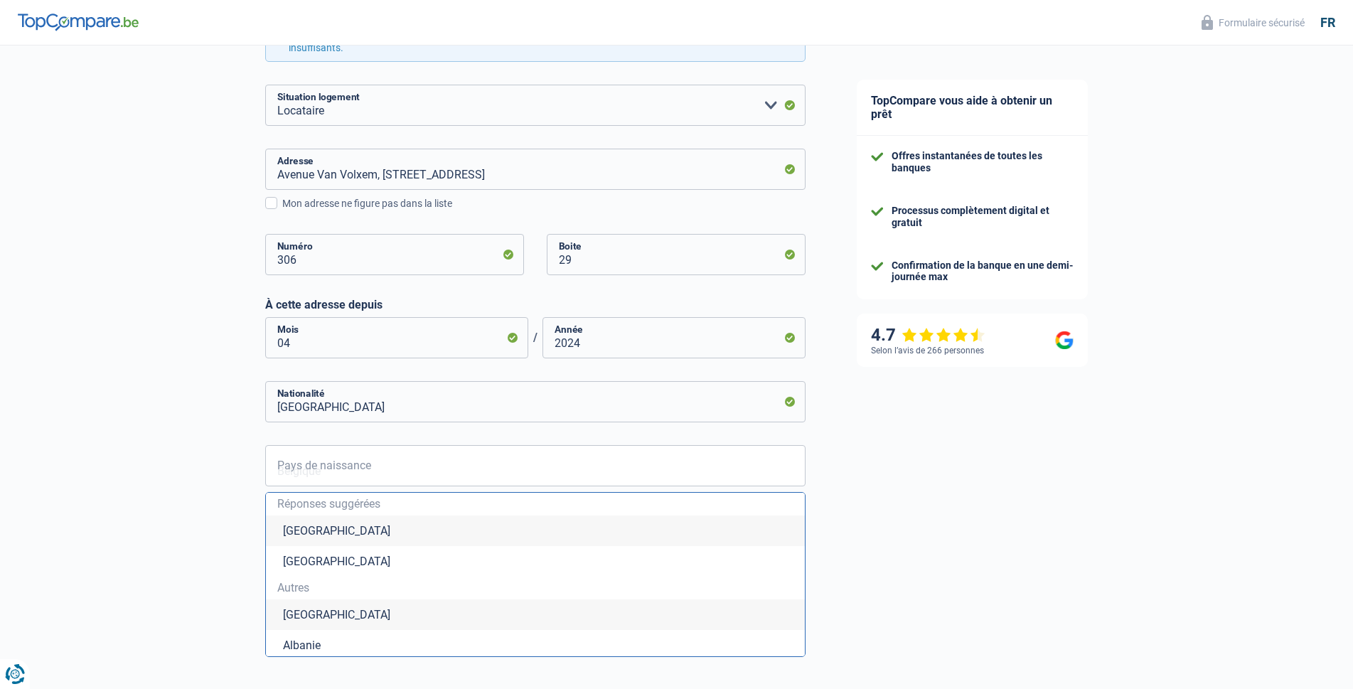
click at [366, 618] on li "Afghanistan" at bounding box center [535, 614] width 539 height 31
type input "Afghanistan"
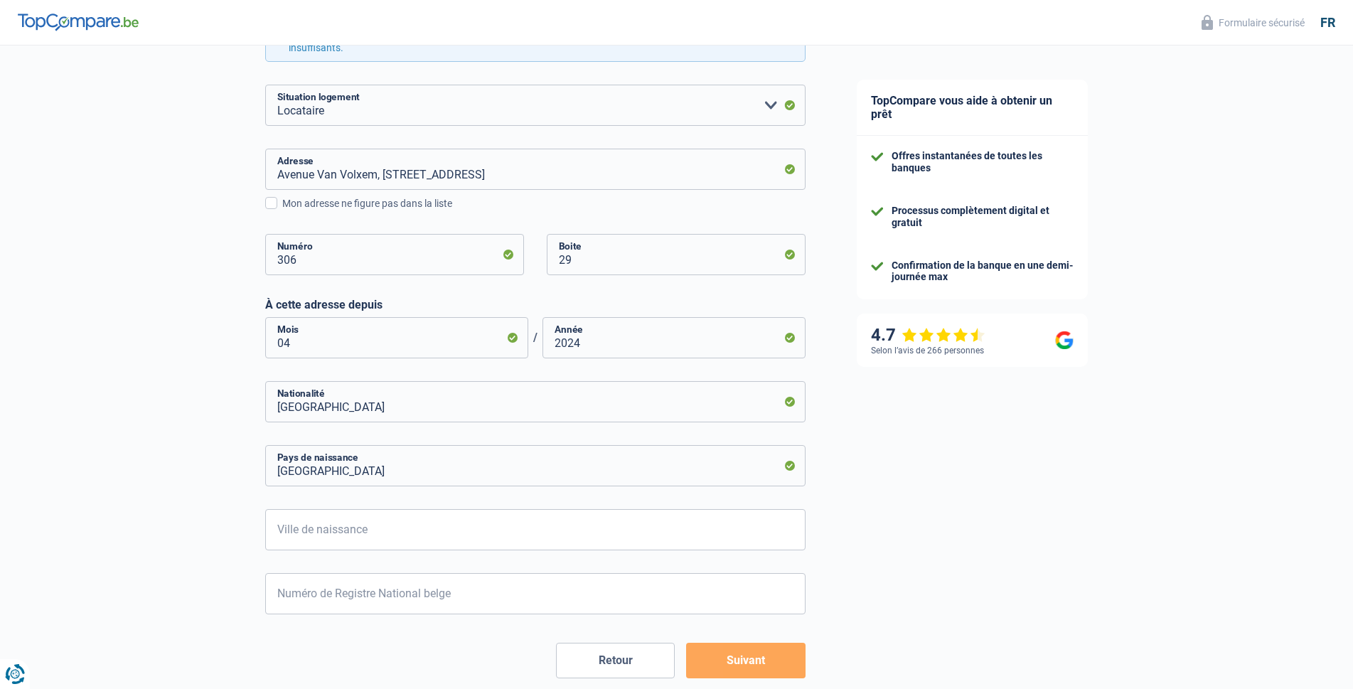
scroll to position [429, 0]
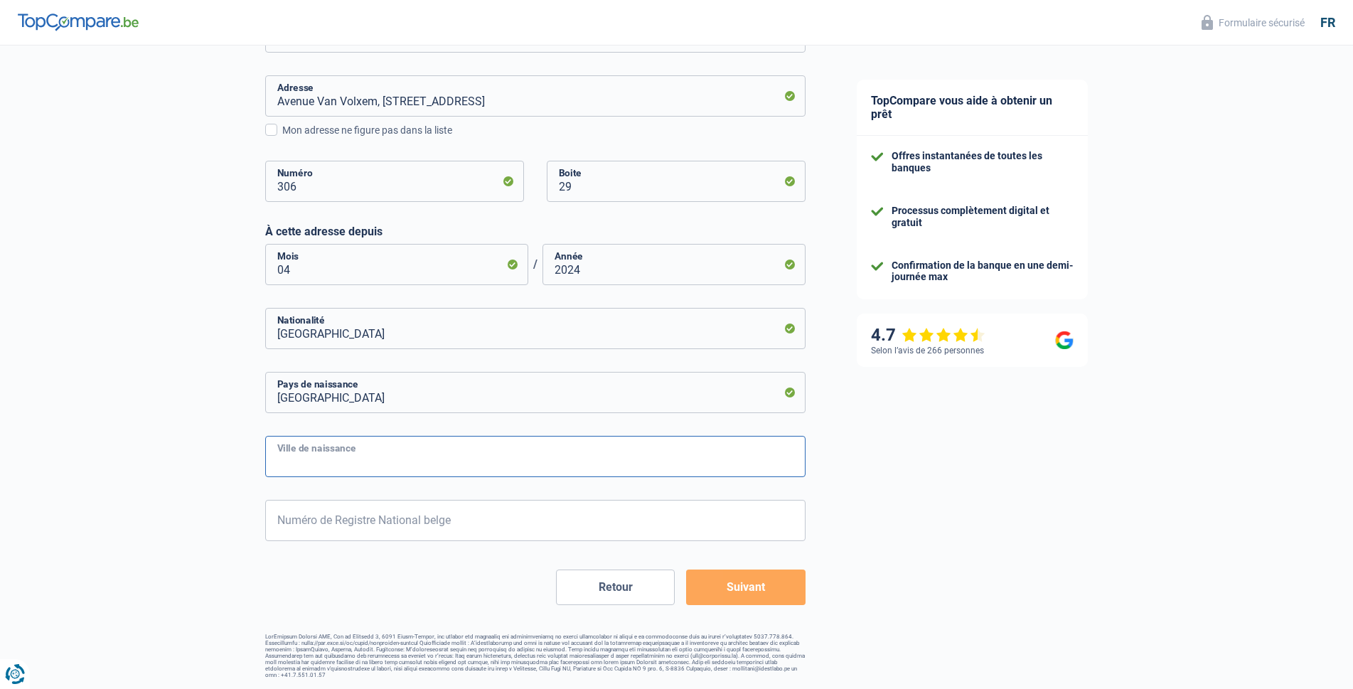
click at [471, 450] on input "Ville de naissance" at bounding box center [535, 456] width 540 height 41
type input "Etterbeek"
click at [519, 389] on input "Afghanistan" at bounding box center [535, 392] width 540 height 41
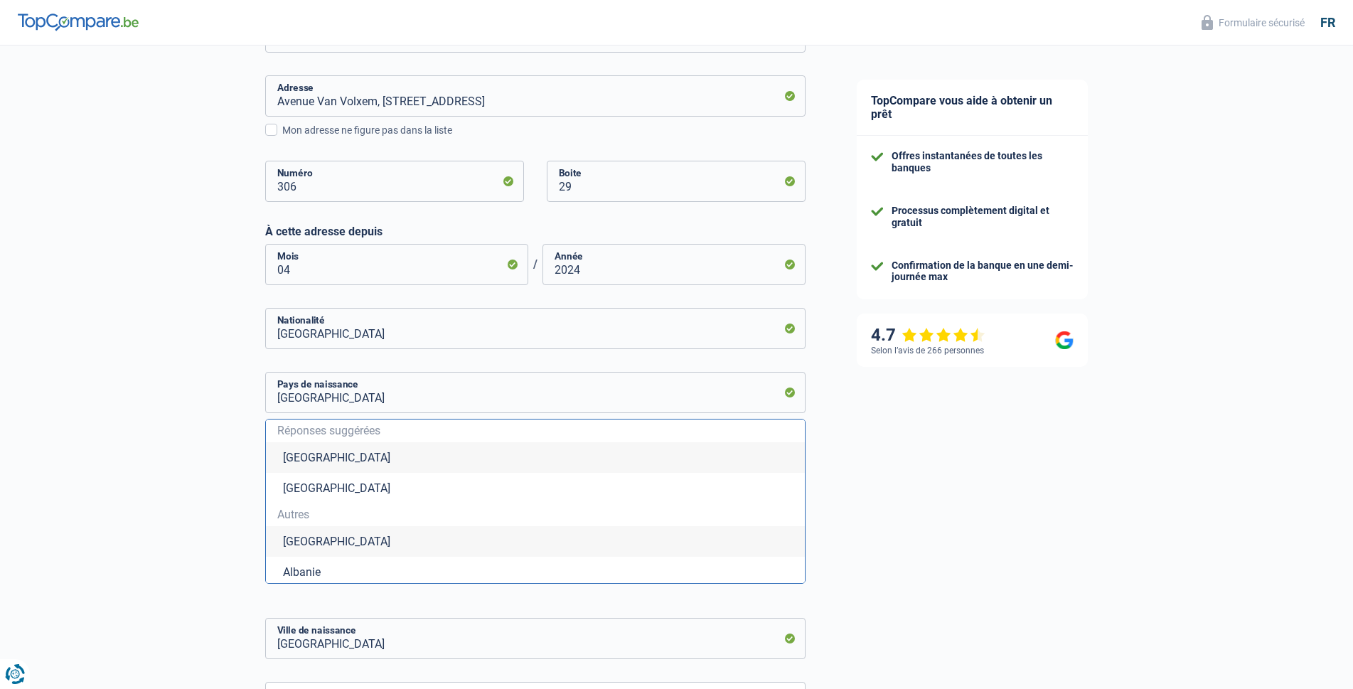
click at [323, 463] on li "Belgique" at bounding box center [535, 457] width 539 height 31
type input "Belgique"
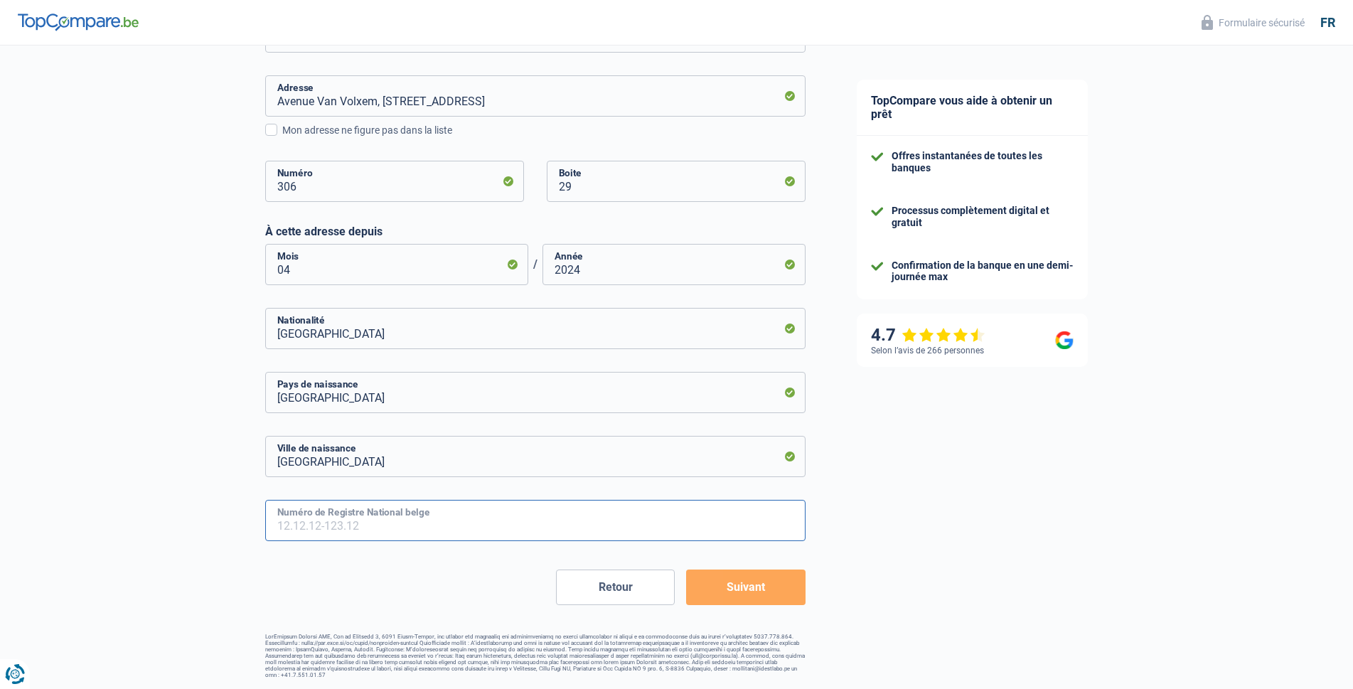
click at [428, 535] on input "Numéro de Registre National belge" at bounding box center [535, 520] width 540 height 41
type input "99.03.17-427.96"
click at [753, 593] on button "Suivant" at bounding box center [745, 587] width 119 height 36
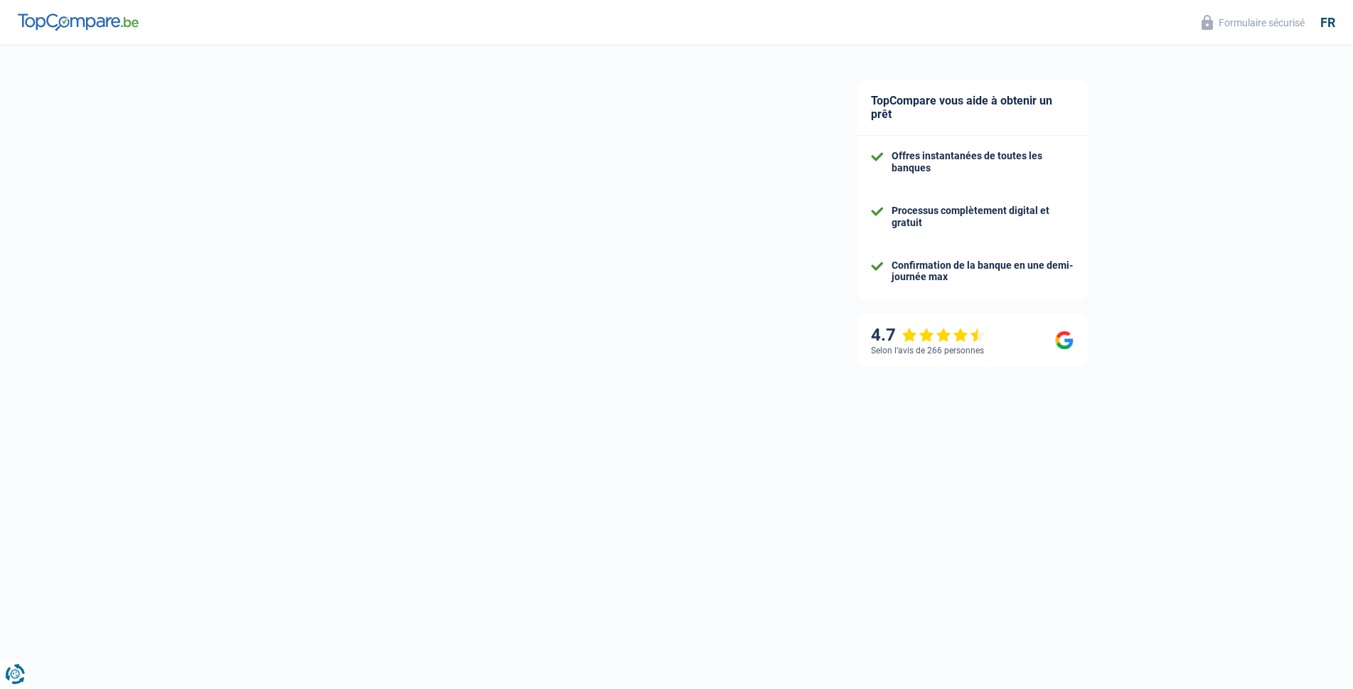
select select "netSalary"
select select "mealVouchers"
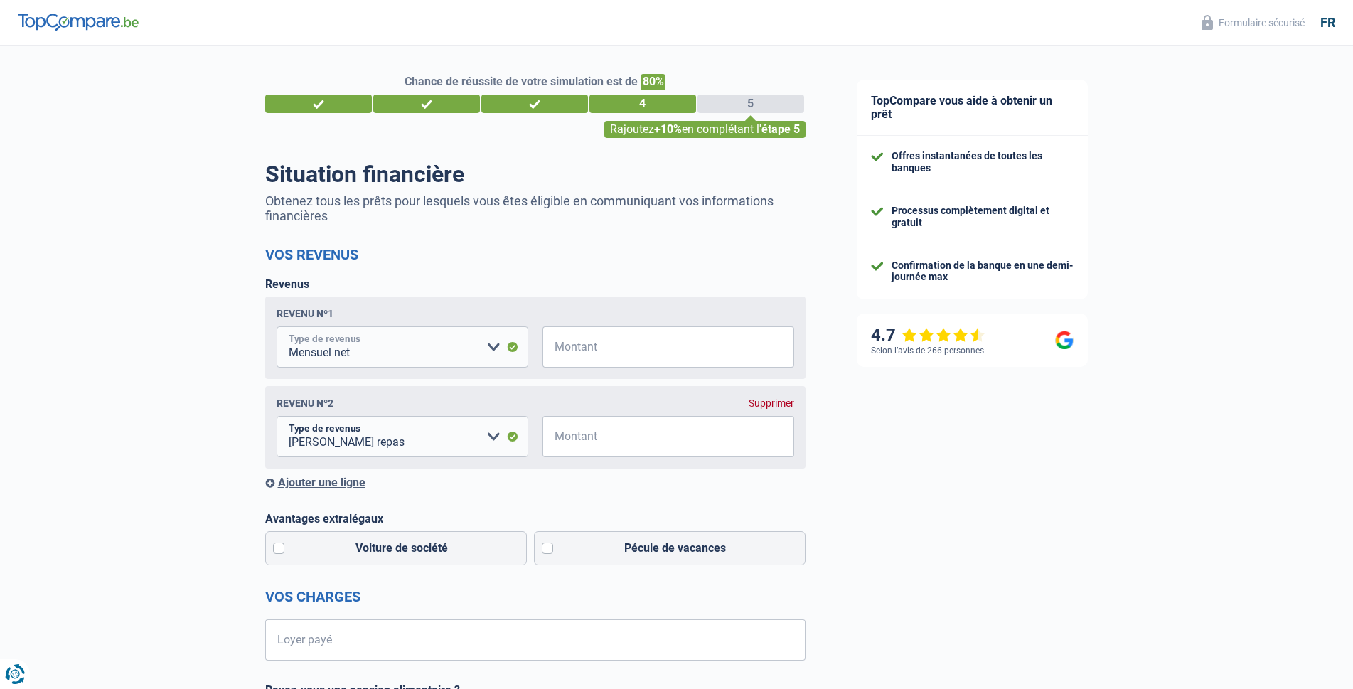
click at [465, 364] on select "Allocation d'handicap Allocations chômage Allocations familiales Chèques repas …" at bounding box center [403, 346] width 252 height 41
click at [533, 272] on form "Vos revenus Revenus Revenu nº1 Allocation d'handicap Allocations chômage Alloca…" at bounding box center [535, 676] width 540 height 860
click at [579, 358] on input "Montant" at bounding box center [677, 346] width 234 height 41
type input "2.500"
click at [645, 441] on input "Montant" at bounding box center [677, 436] width 234 height 41
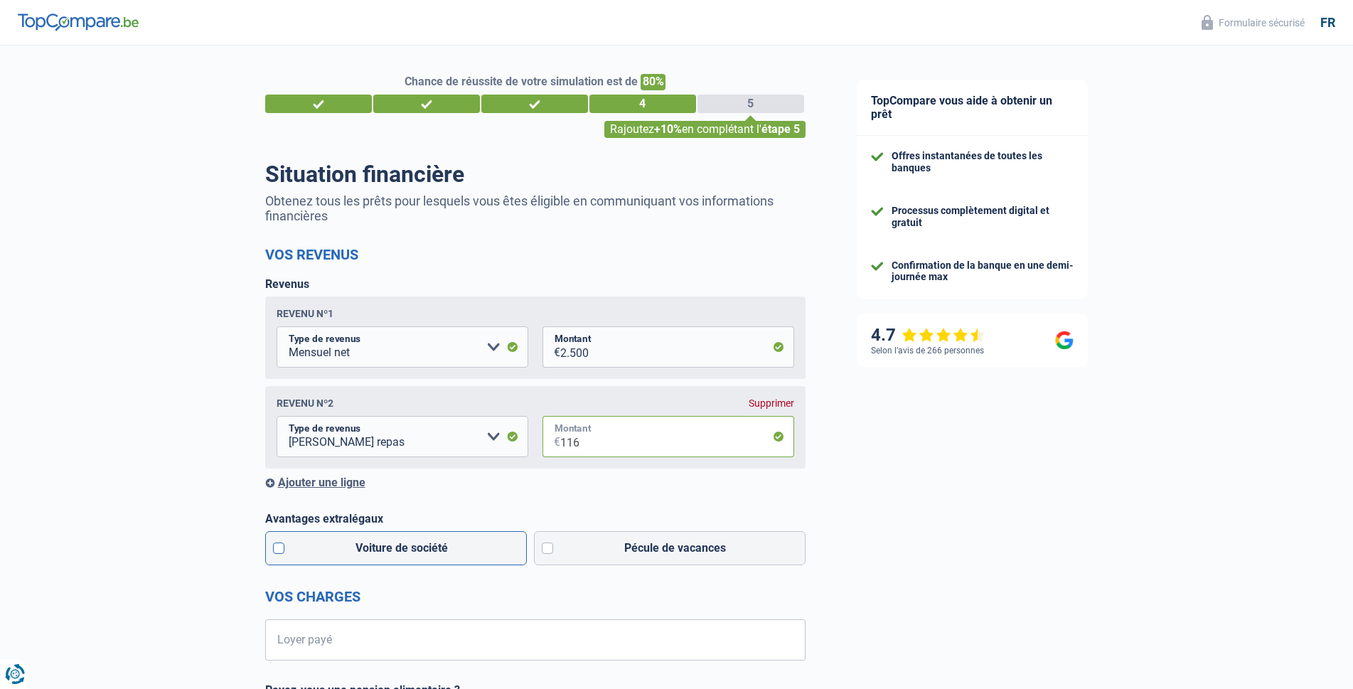
type input "116"
click at [334, 563] on label "Voiture de société" at bounding box center [396, 548] width 262 height 34
click at [334, 563] on input "Voiture de société" at bounding box center [396, 548] width 262 height 34
checkbox input "true"
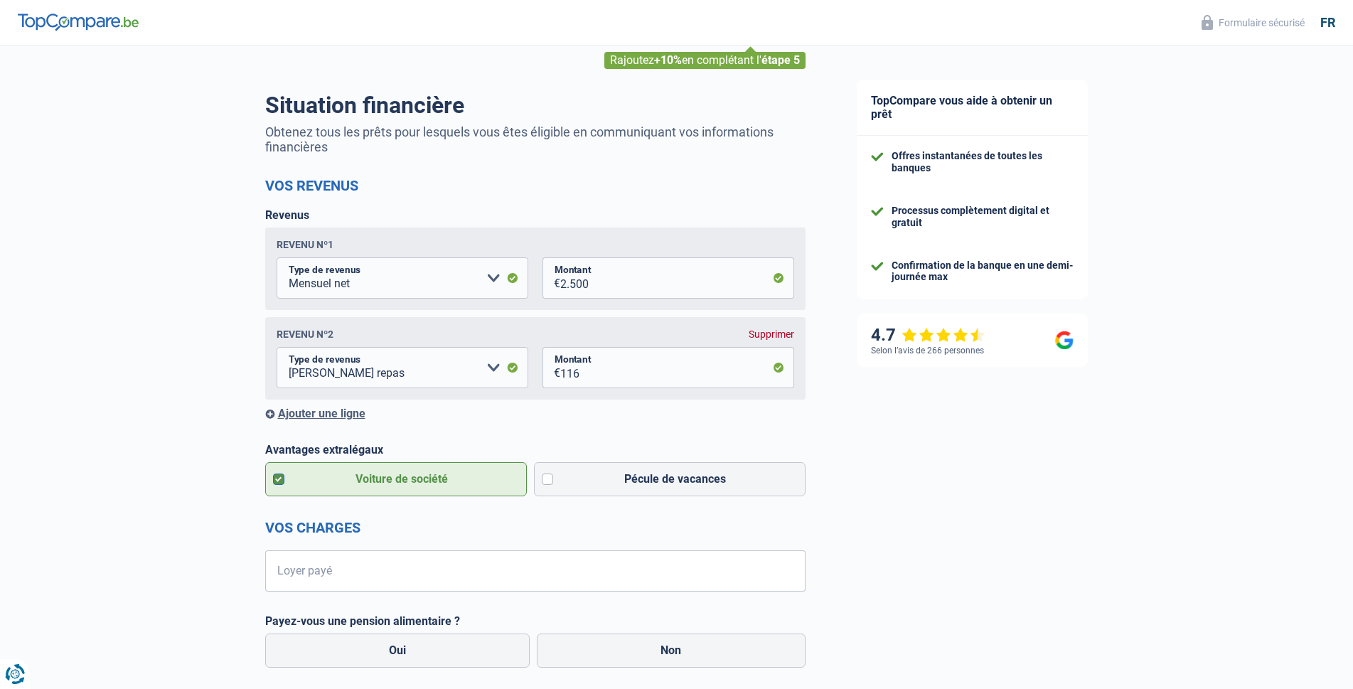
scroll to position [142, 0]
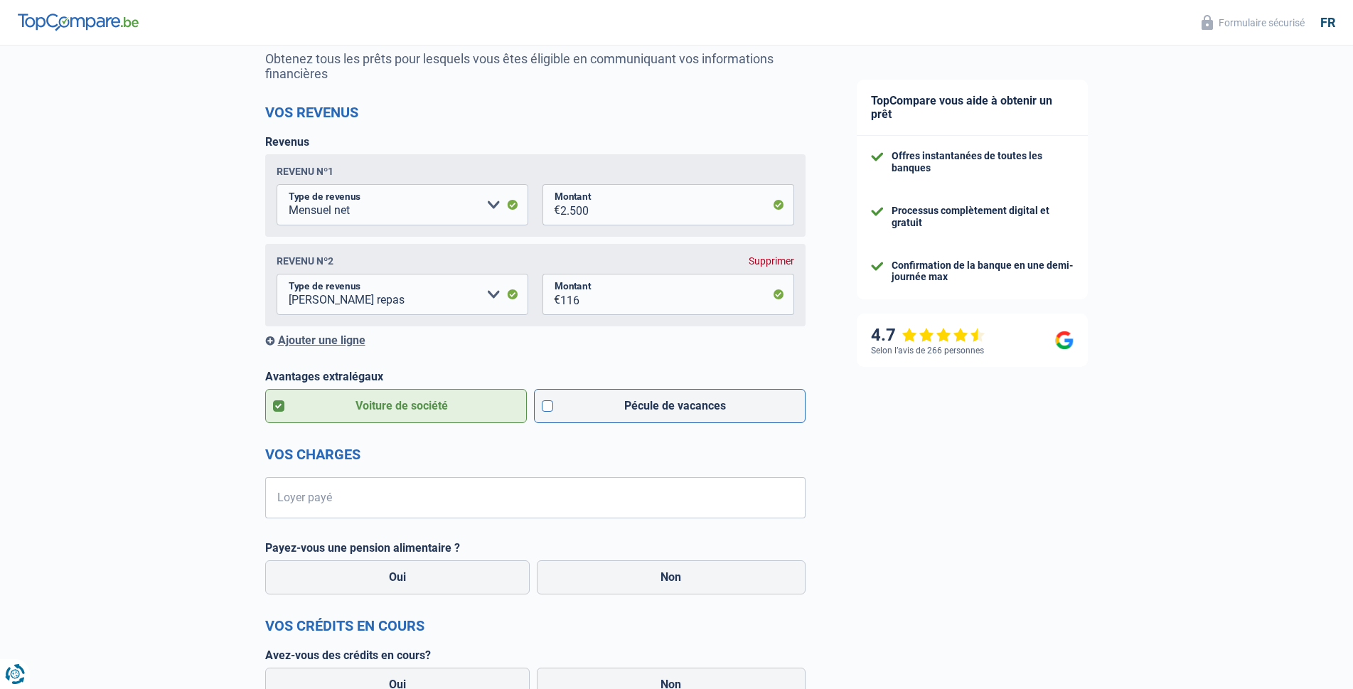
click at [620, 419] on label "Pécule de vacances" at bounding box center [670, 406] width 272 height 34
click at [620, 419] on input "Pécule de vacances" at bounding box center [670, 406] width 272 height 34
checkbox input "true"
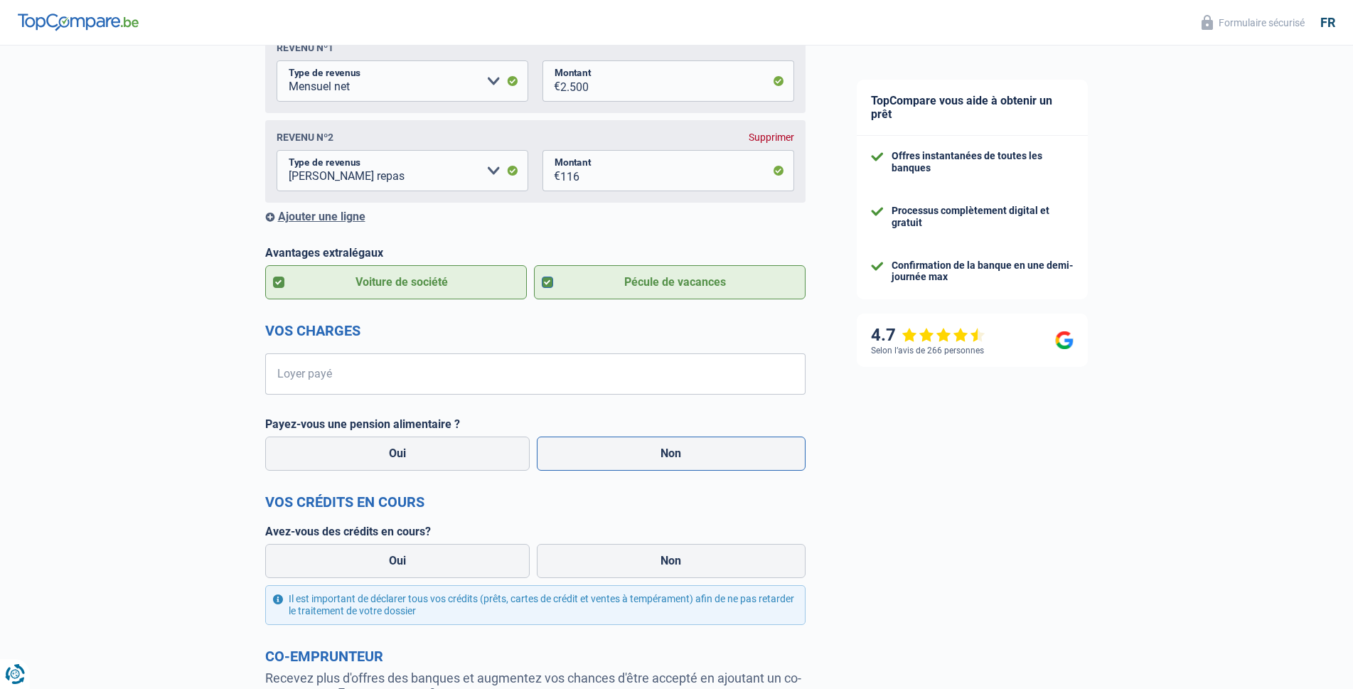
scroll to position [284, 0]
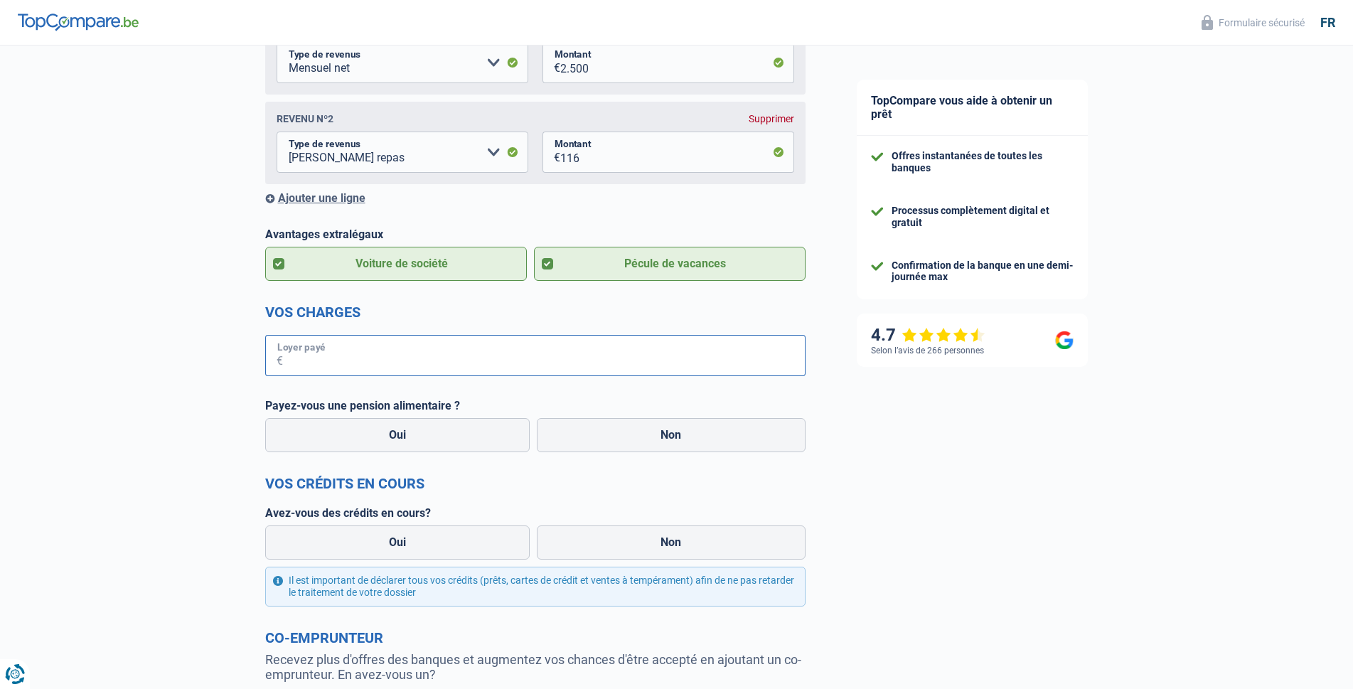
click at [520, 361] on input "Loyer payé" at bounding box center [544, 355] width 522 height 41
type input "900"
click at [634, 430] on label "Non" at bounding box center [671, 435] width 269 height 34
click at [634, 430] on input "Non" at bounding box center [671, 435] width 269 height 34
radio input "true"
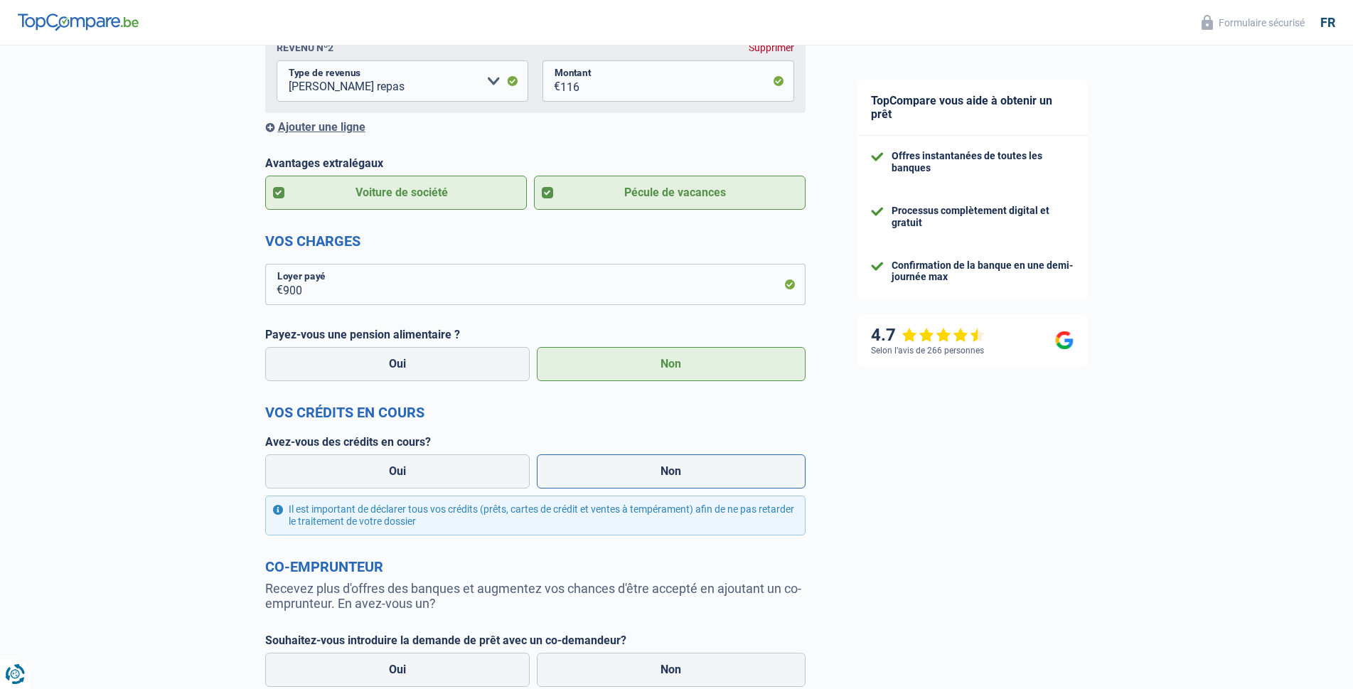
click at [661, 478] on label "Non" at bounding box center [671, 471] width 269 height 34
click at [661, 478] on input "Non" at bounding box center [671, 471] width 269 height 34
radio input "true"
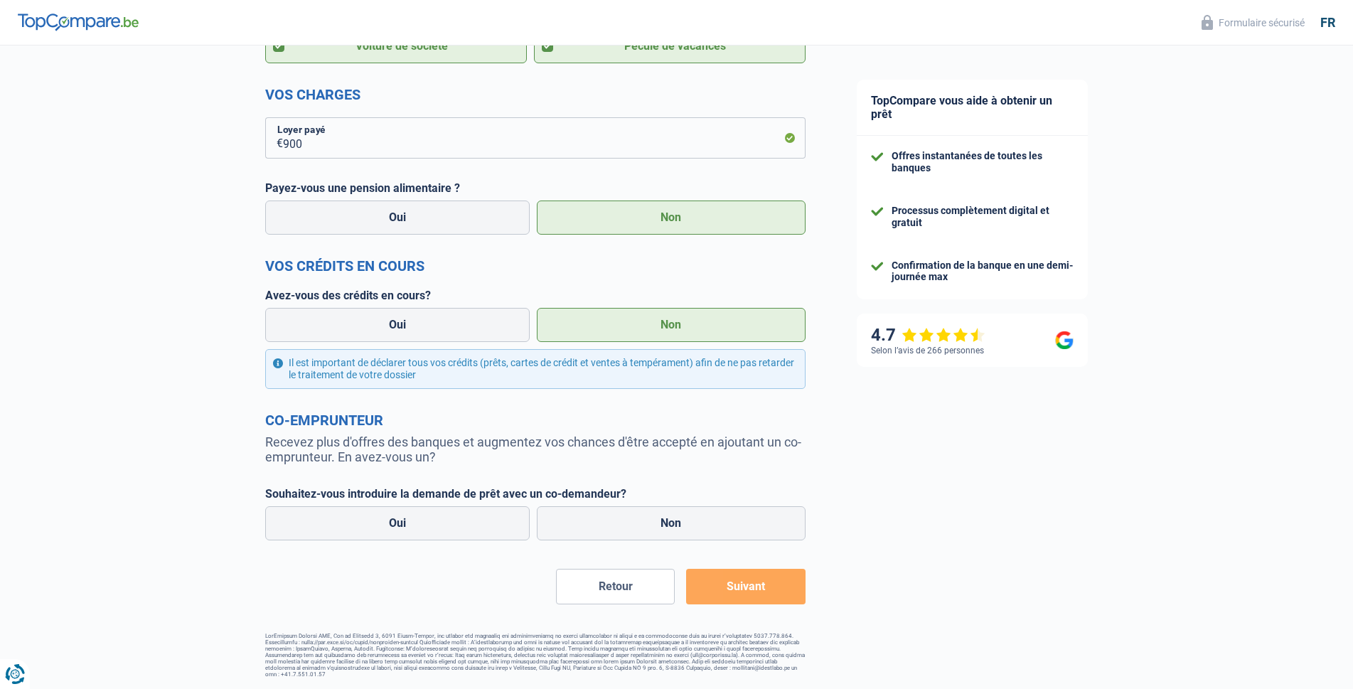
scroll to position [504, 0]
click at [714, 517] on label "Non" at bounding box center [671, 523] width 269 height 34
click at [714, 517] on input "Non" at bounding box center [671, 523] width 269 height 34
radio input "true"
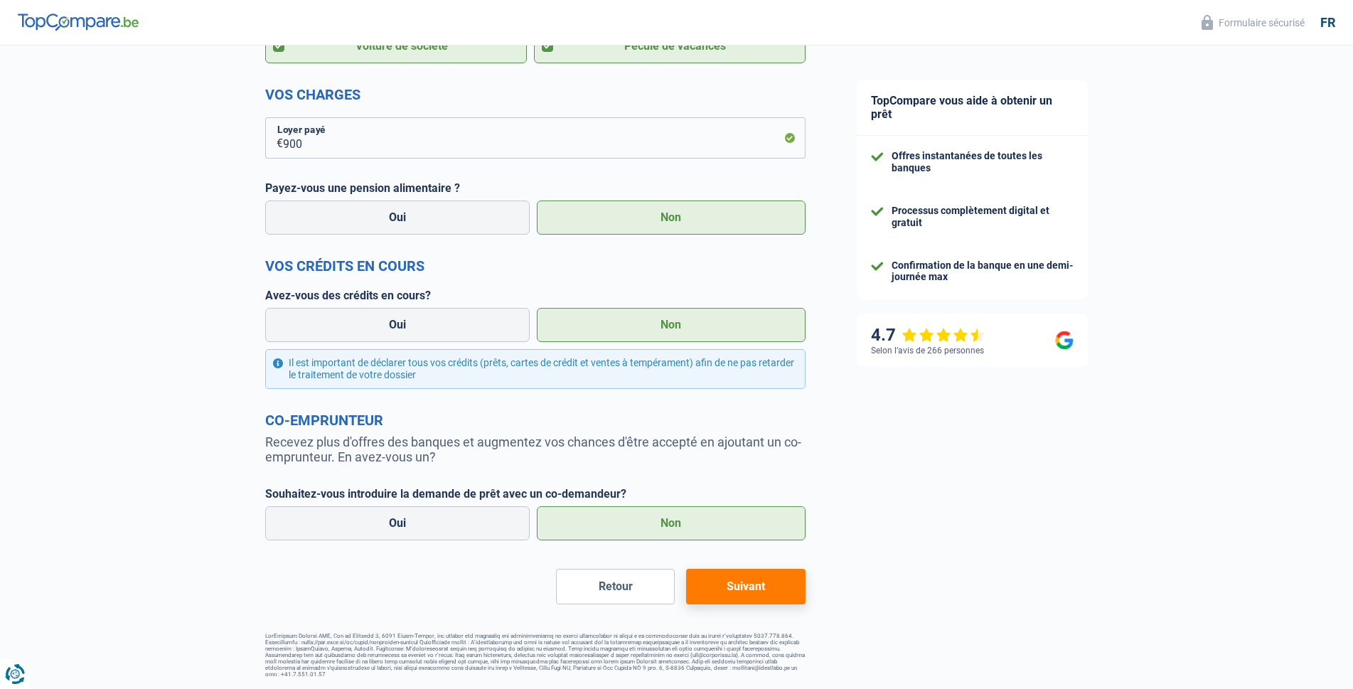
click at [736, 596] on button "Suivant" at bounding box center [745, 587] width 119 height 36
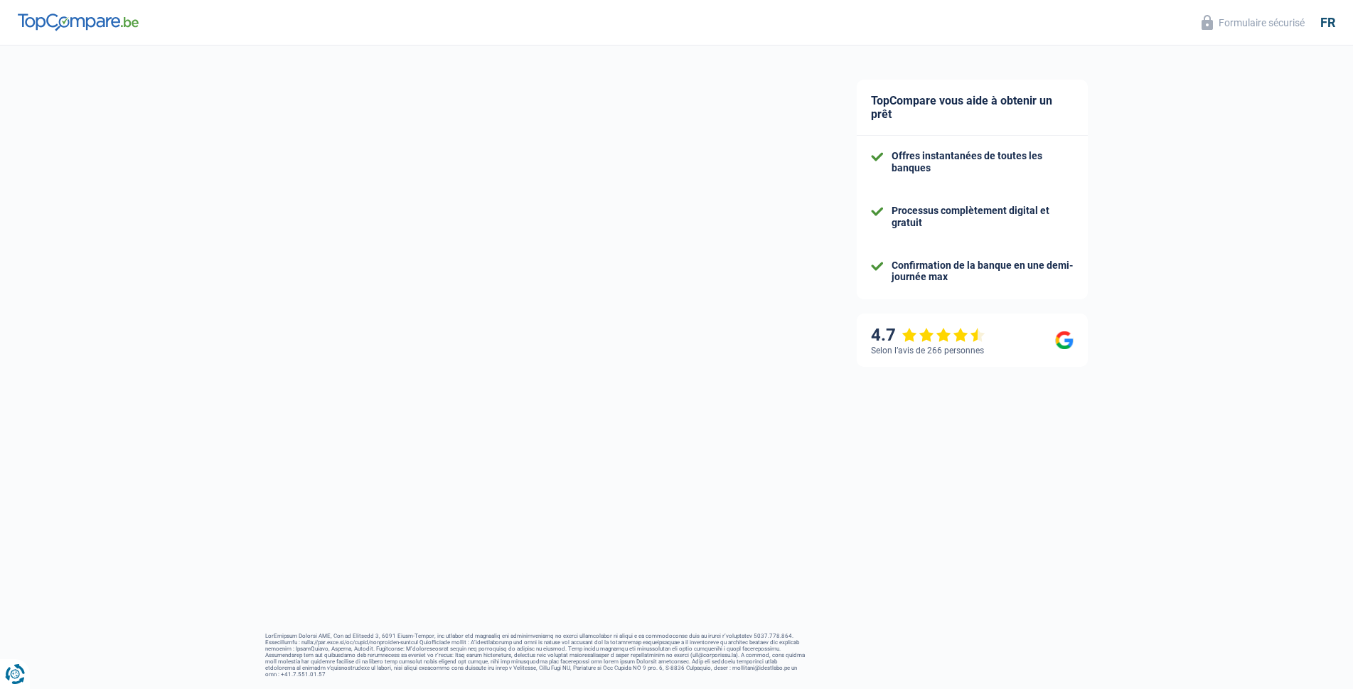
select select "120"
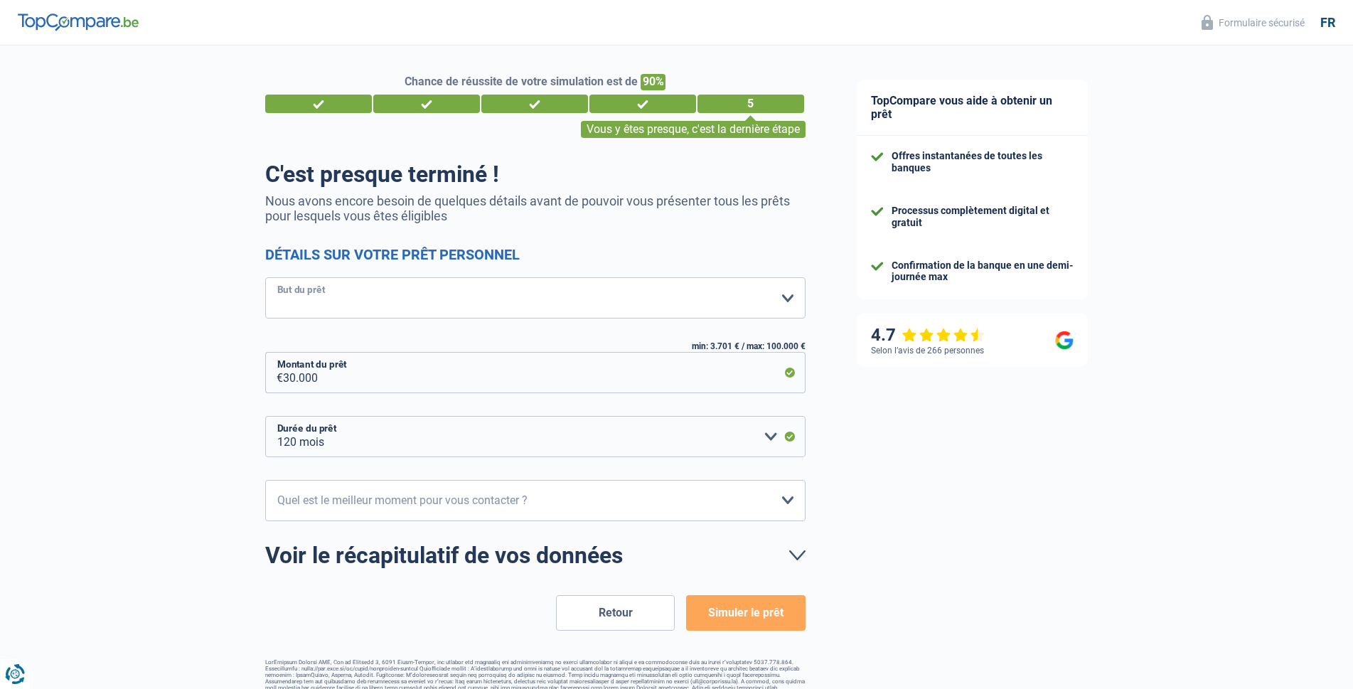
click at [631, 306] on select "Confort maison: meubles, textile, peinture, électroménager, outillage non-profe…" at bounding box center [535, 297] width 540 height 41
select select "familyEvent"
click at [265, 279] on select "Confort maison: meubles, textile, peinture, électroménager, outillage non-profe…" at bounding box center [535, 297] width 540 height 41
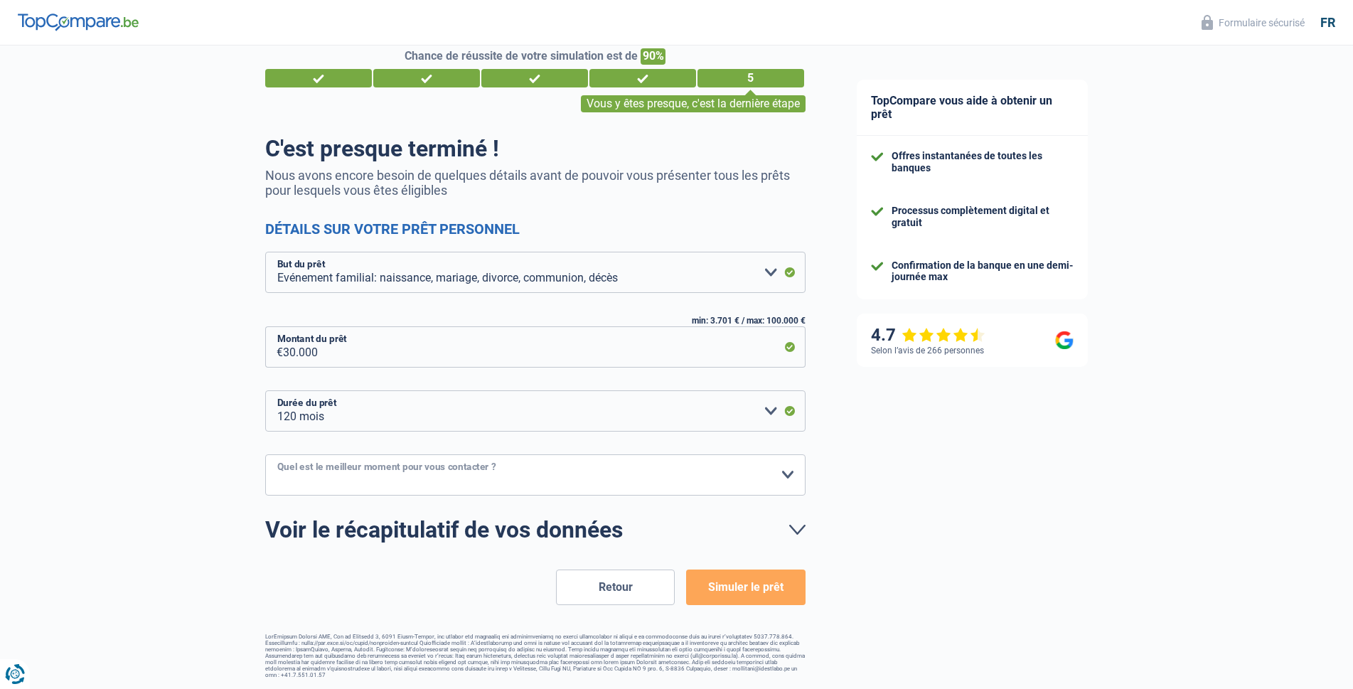
click at [457, 479] on select "10h-12h 12h-14h 14h-16h 16h-18h Veuillez sélectionner une option" at bounding box center [535, 474] width 540 height 41
select select "14-16"
click at [265, 455] on select "10h-12h 12h-14h 14h-16h 16h-18h Veuillez sélectionner une option" at bounding box center [535, 474] width 540 height 41
click at [774, 591] on button "Simuler le prêt" at bounding box center [745, 587] width 119 height 36
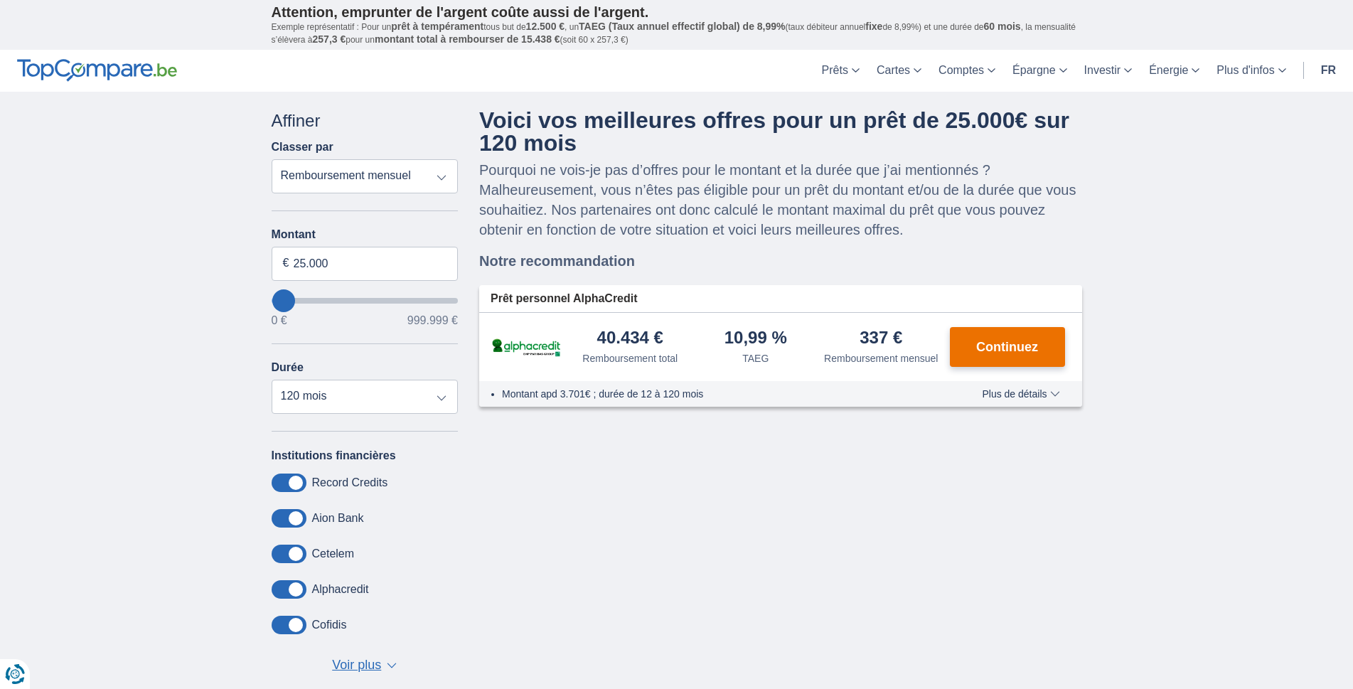
click at [1007, 351] on span "Continuez" at bounding box center [1007, 346] width 62 height 13
